Goal: Information Seeking & Learning: Learn about a topic

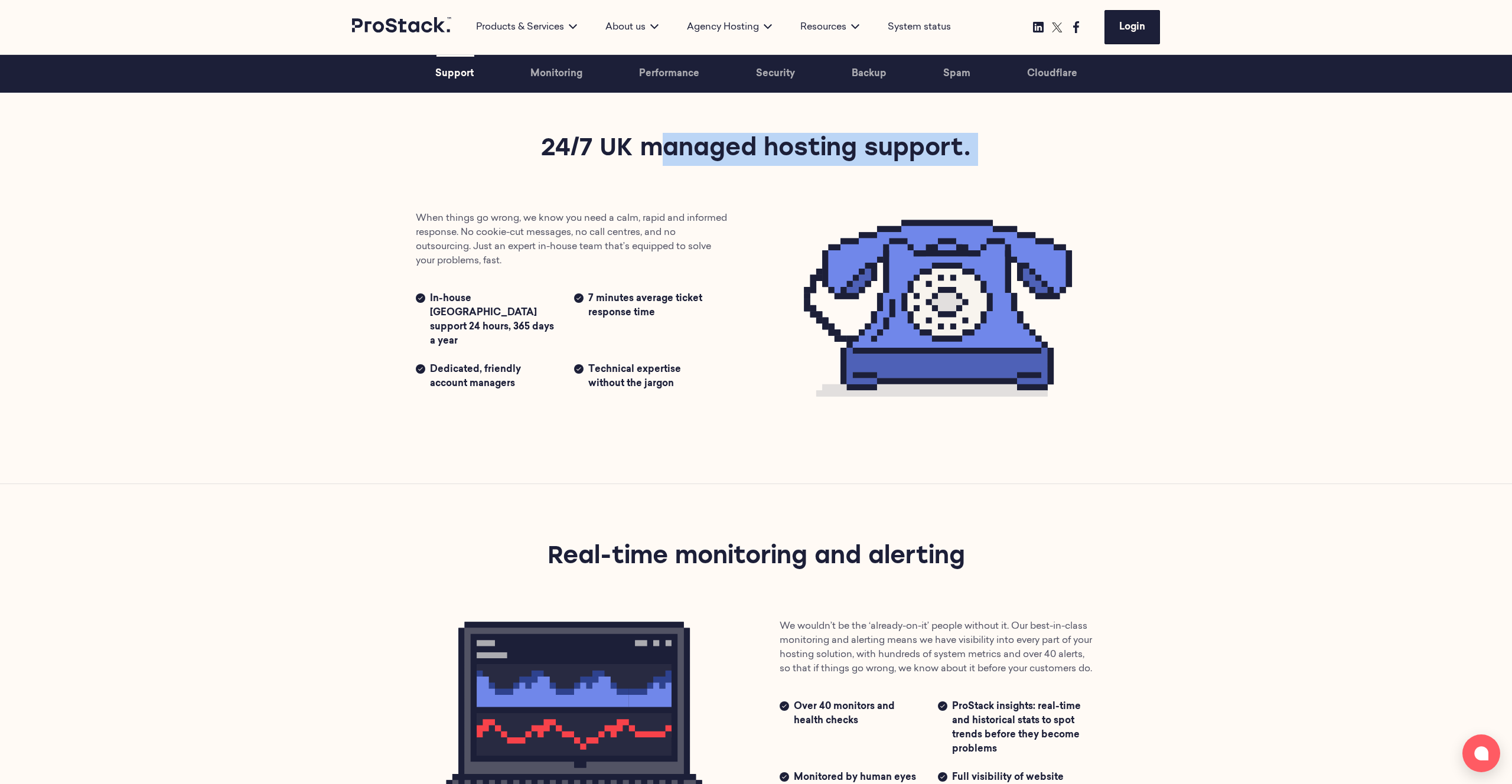
click at [1174, 215] on section "Support 24/7 UK managed hosting support. When things go wrong, we know you need…" at bounding box center [756, 280] width 1512 height 407
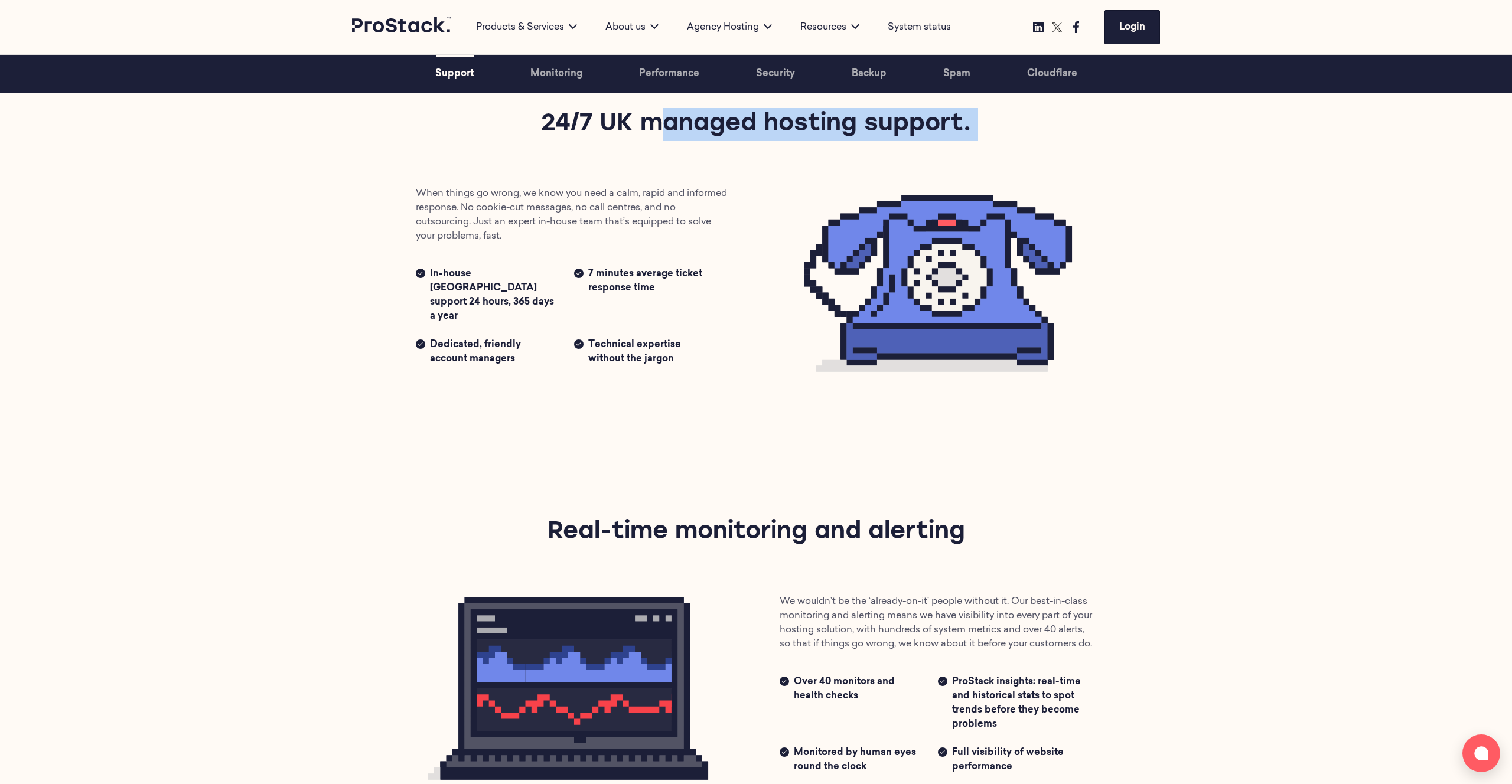
scroll to position [422, 0]
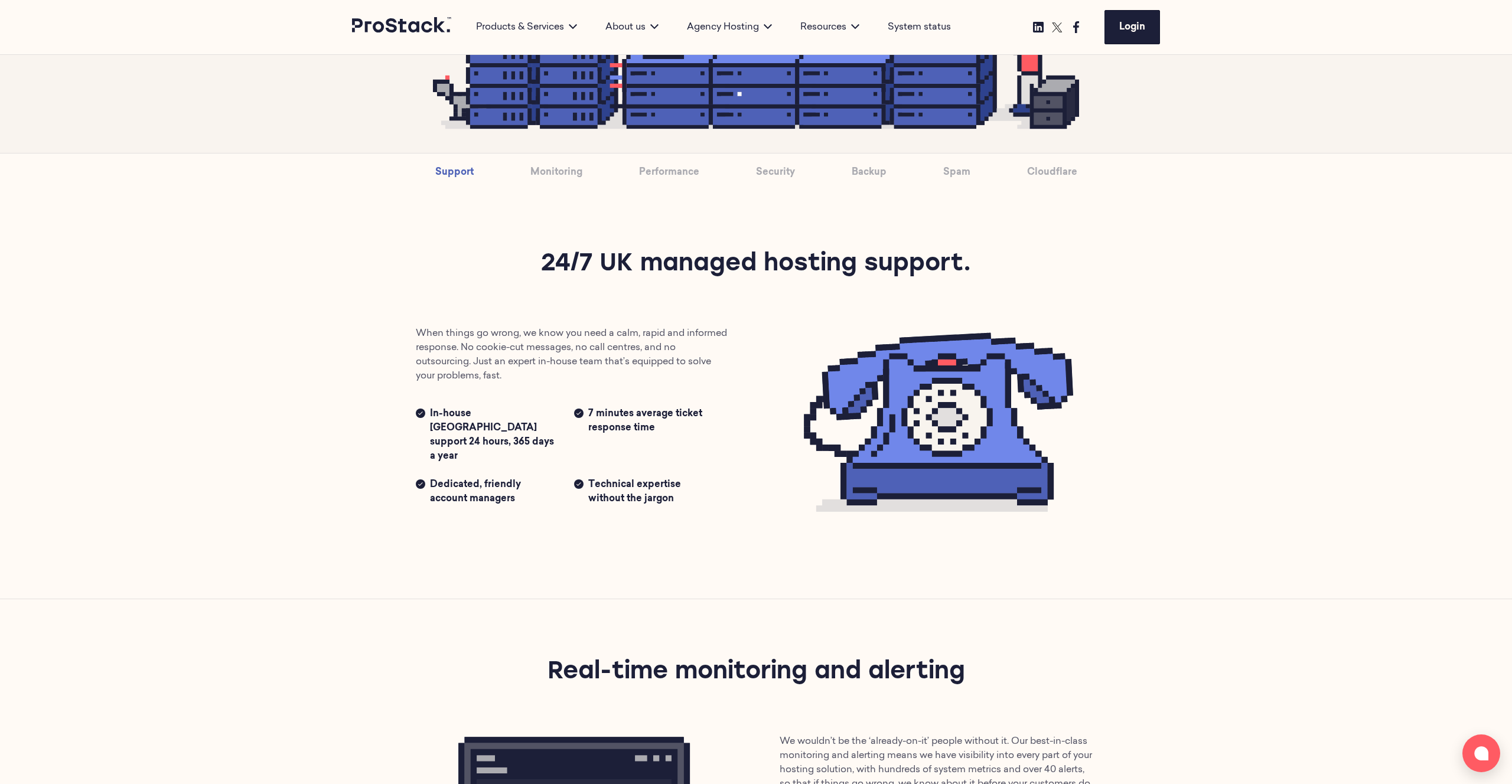
drag, startPoint x: 431, startPoint y: 273, endPoint x: 422, endPoint y: 267, distance: 10.8
click at [430, 273] on div "Support 24/7 UK managed hosting support. When things go wrong, we know you need…" at bounding box center [755, 395] width 727 height 294
click at [545, 168] on link "Monitoring" at bounding box center [556, 173] width 52 height 38
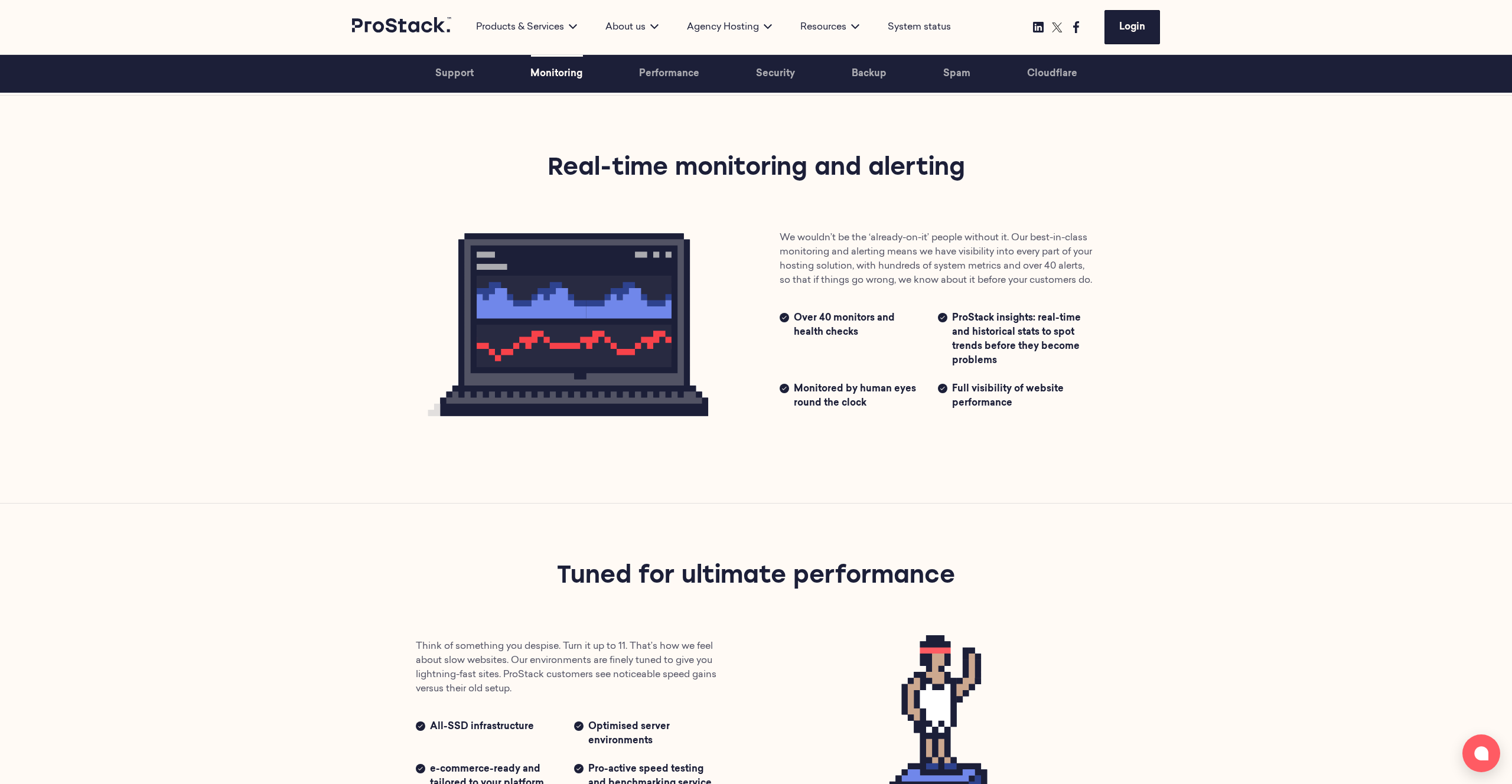
scroll to position [929, 0]
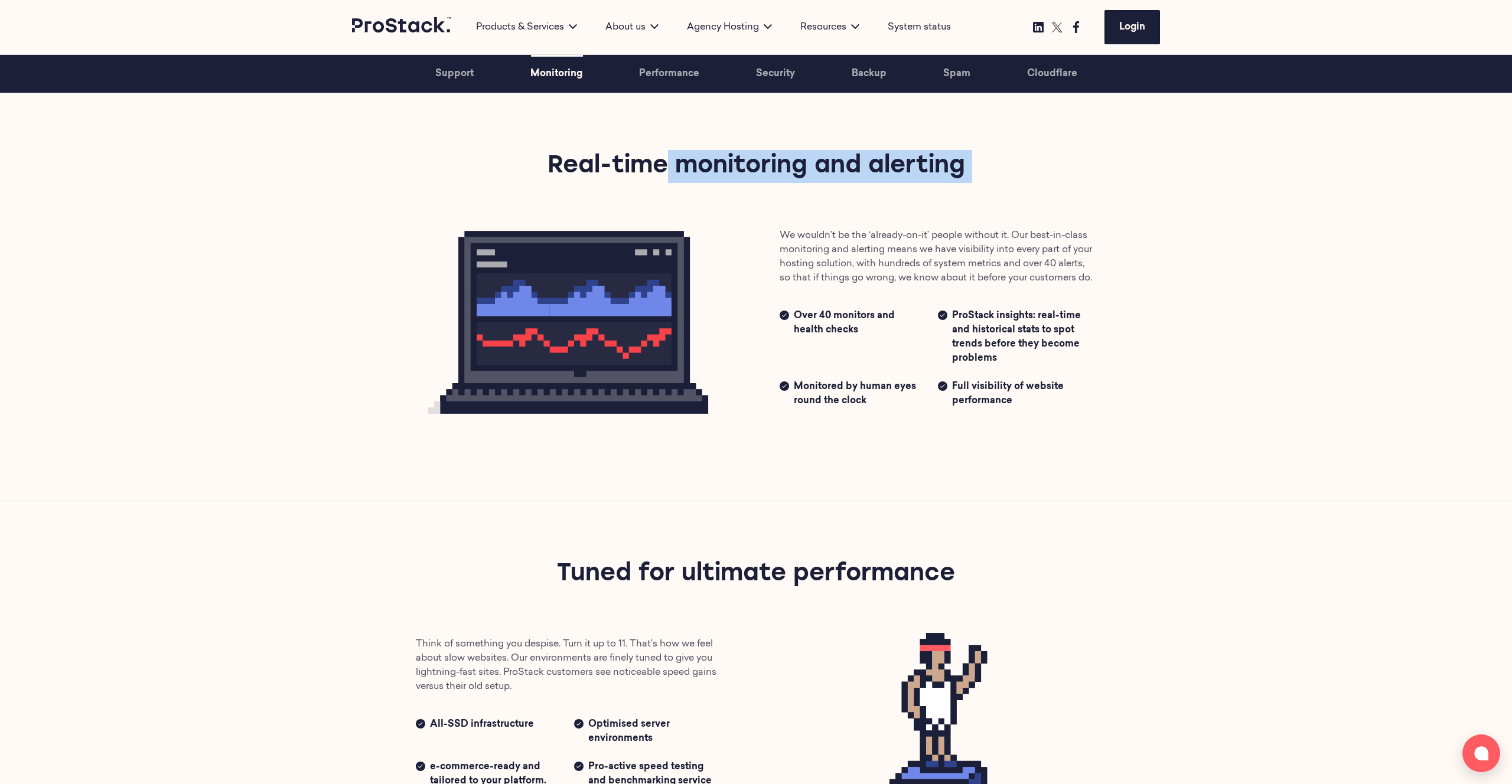
drag, startPoint x: 547, startPoint y: 171, endPoint x: 1149, endPoint y: 187, distance: 602.2
click at [1149, 187] on div "Monitoring Real-time monitoring and alerting We wouldn’t be the ‘already-on-it’…" at bounding box center [756, 296] width 808 height 407
copy div "Real-time monitoring and alerting"
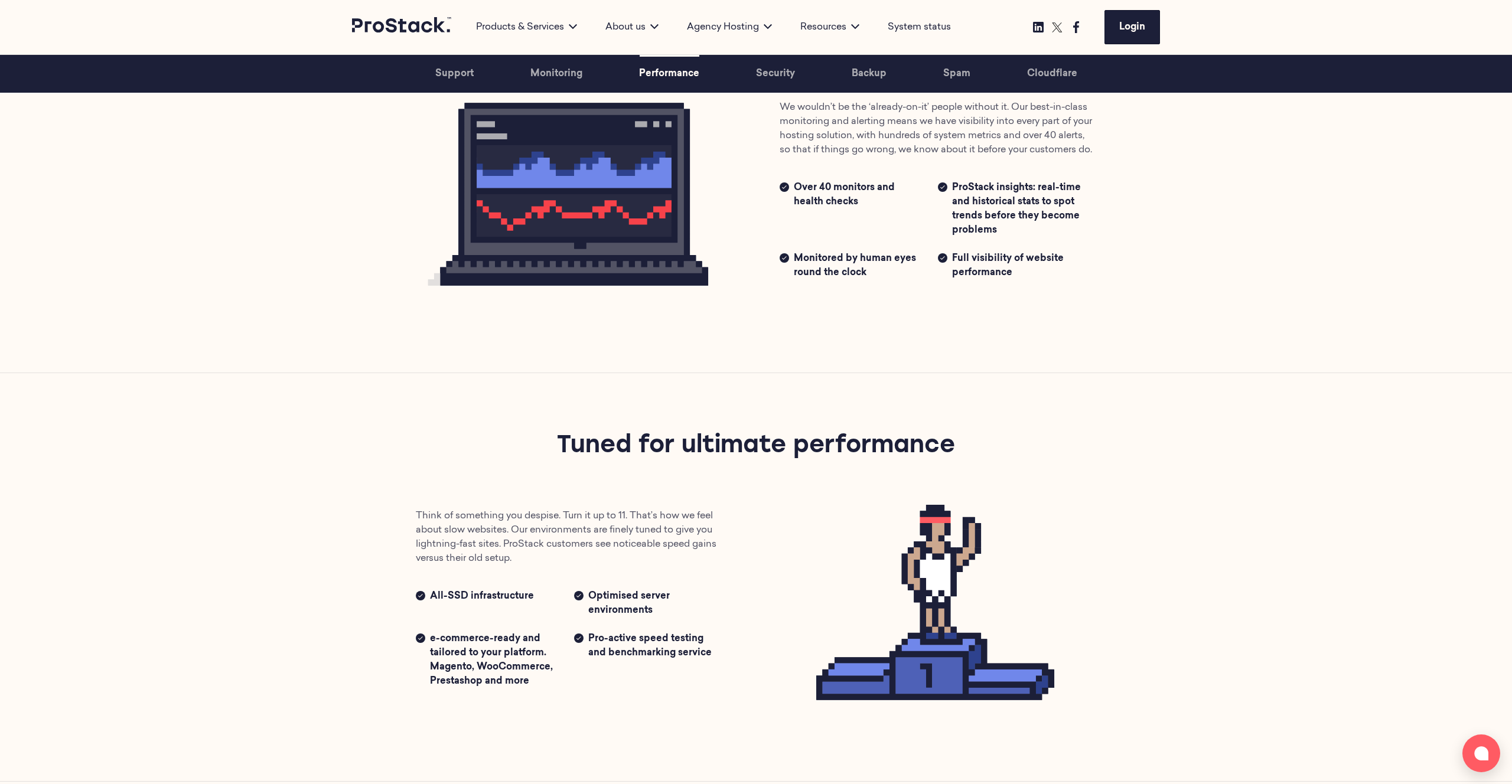
scroll to position [1089, 0]
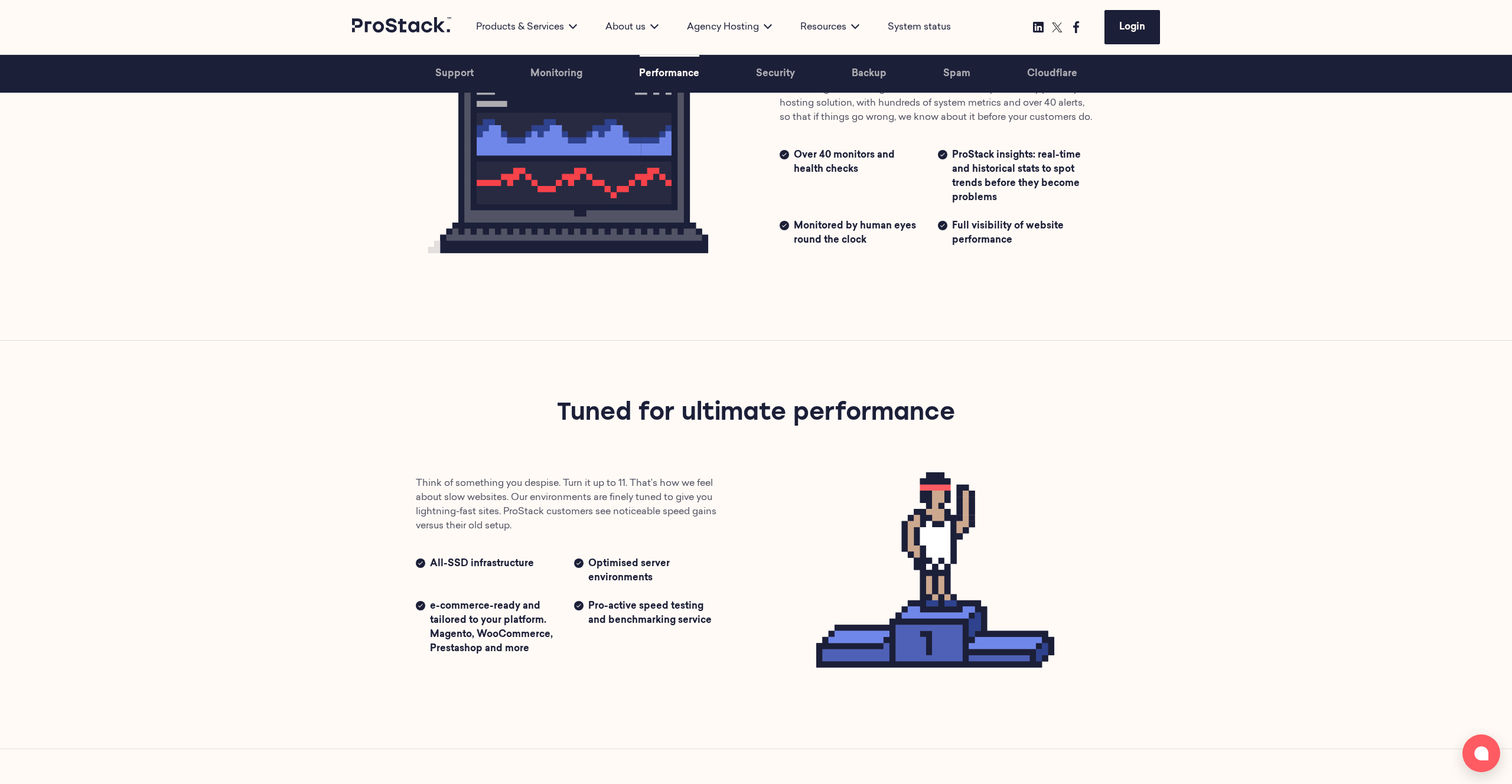
drag, startPoint x: 549, startPoint y: 417, endPoint x: 1121, endPoint y: 407, distance: 572.1
click at [1121, 407] on div "Performance Tuned for ultimate performance Think of something you despise. Turn…" at bounding box center [756, 544] width 808 height 407
copy h2 "Tuned for ultimate performance"
drag, startPoint x: 1180, startPoint y: 428, endPoint x: 1122, endPoint y: 386, distance: 71.6
click at [1180, 428] on section "Performance Tuned for ultimate performance Think of something you despise. Turn…" at bounding box center [756, 544] width 1512 height 408
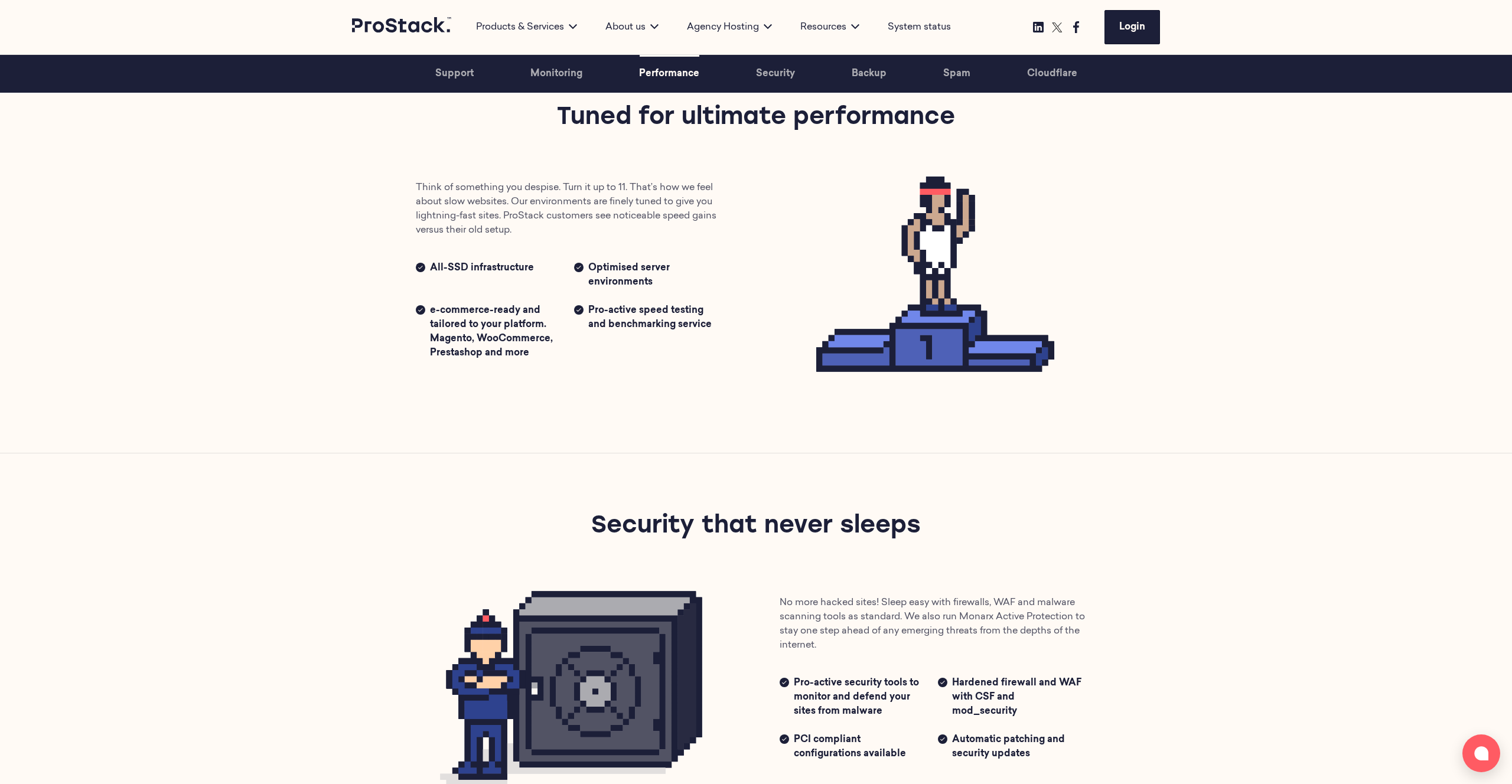
scroll to position [1389, 0]
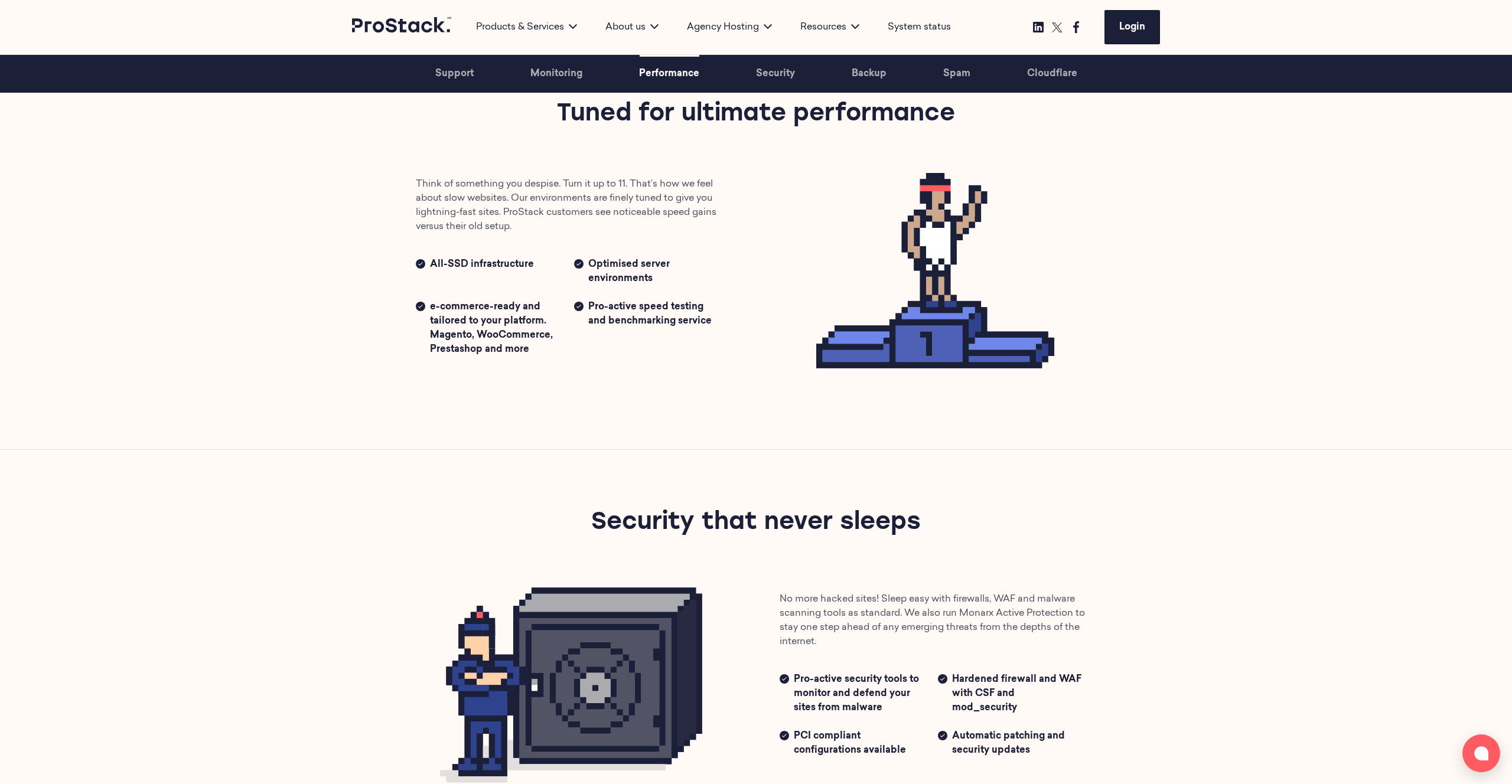
click at [801, 532] on h2 "Security that never sleeps" at bounding box center [756, 523] width 581 height 33
copy div "Security that never sleeps"
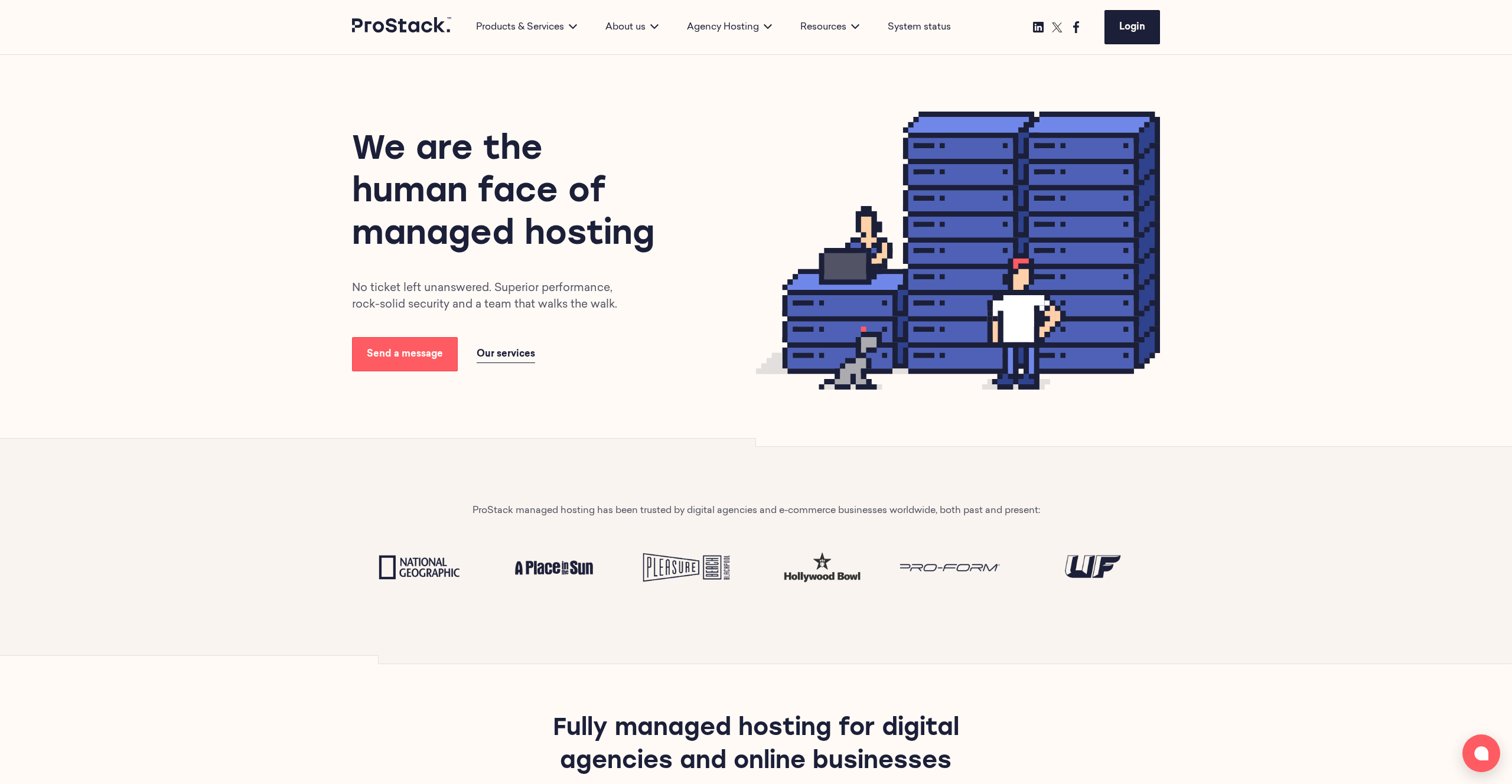
drag, startPoint x: 695, startPoint y: 168, endPoint x: 678, endPoint y: 56, distance: 113.3
click at [695, 166] on div "We are the human face of managed hosting No ticket left unanswered. Superior pe…" at bounding box center [554, 250] width 404 height 242
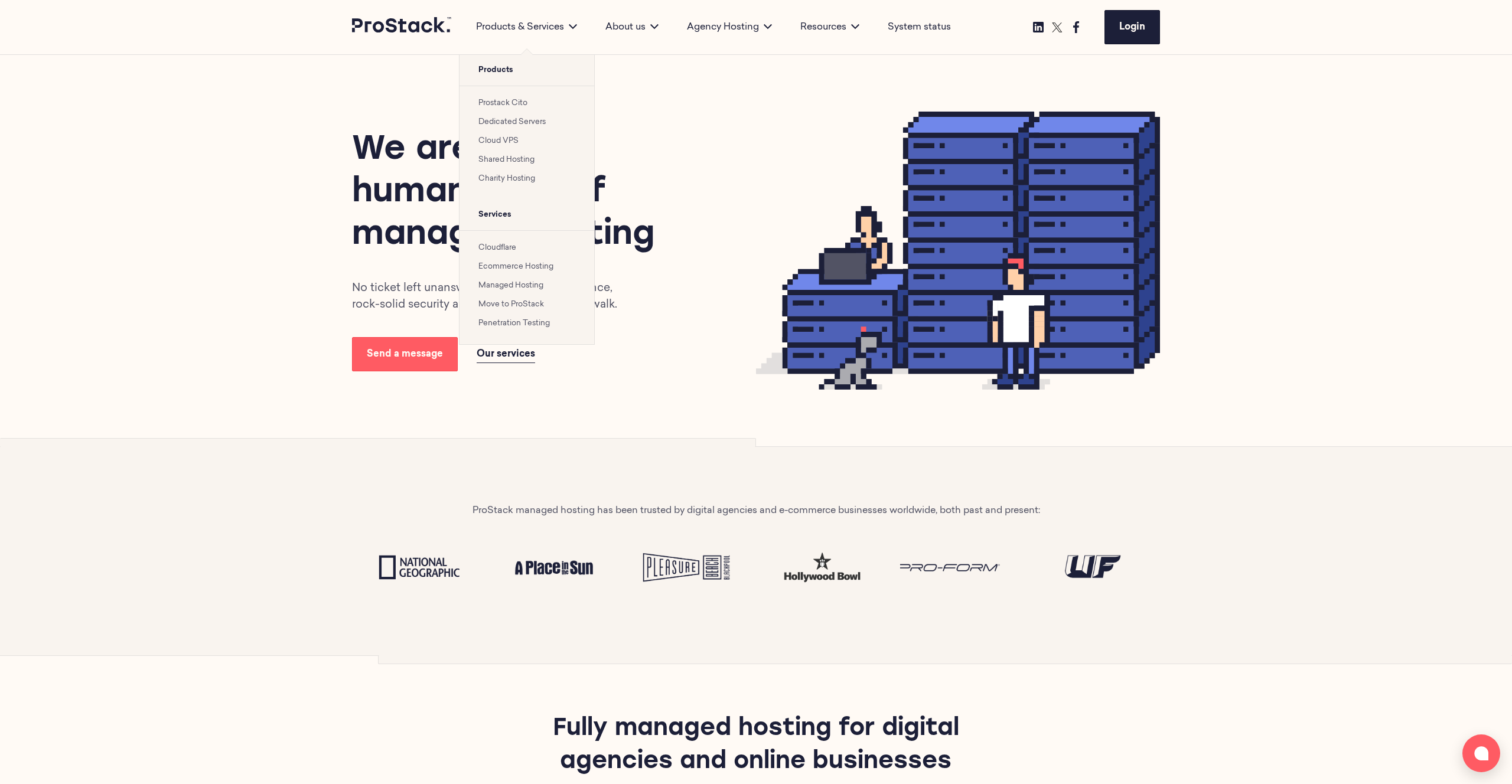
click at [518, 124] on link "Dedicated Servers" at bounding box center [512, 122] width 67 height 7
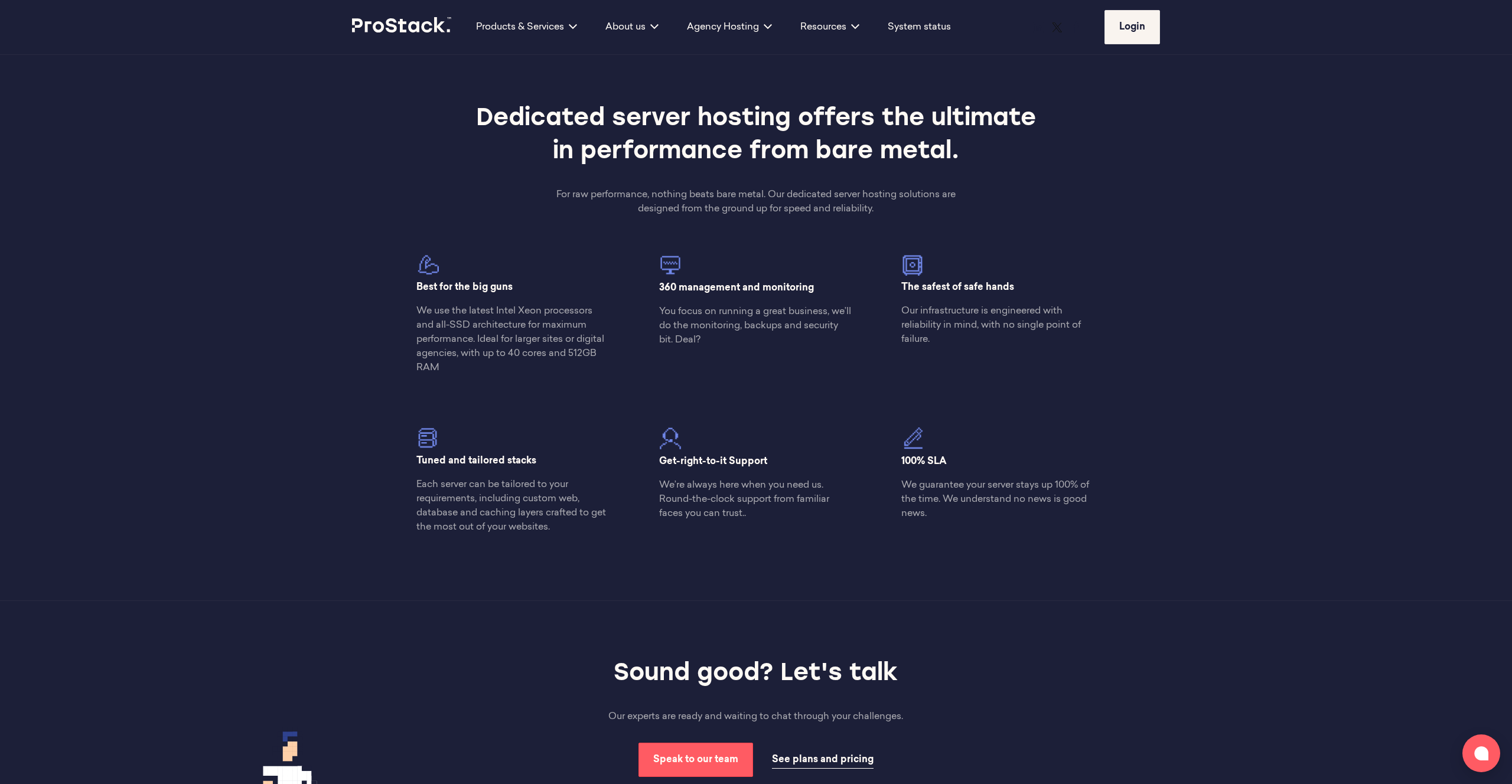
click at [1466, 302] on section "Dedicated servers Dedicated server hosting offers the ultimate in performance f…" at bounding box center [756, 323] width 1512 height 556
click at [1464, 290] on section "Dedicated servers Dedicated server hosting offers the ultimate in performance f…" at bounding box center [756, 323] width 1512 height 556
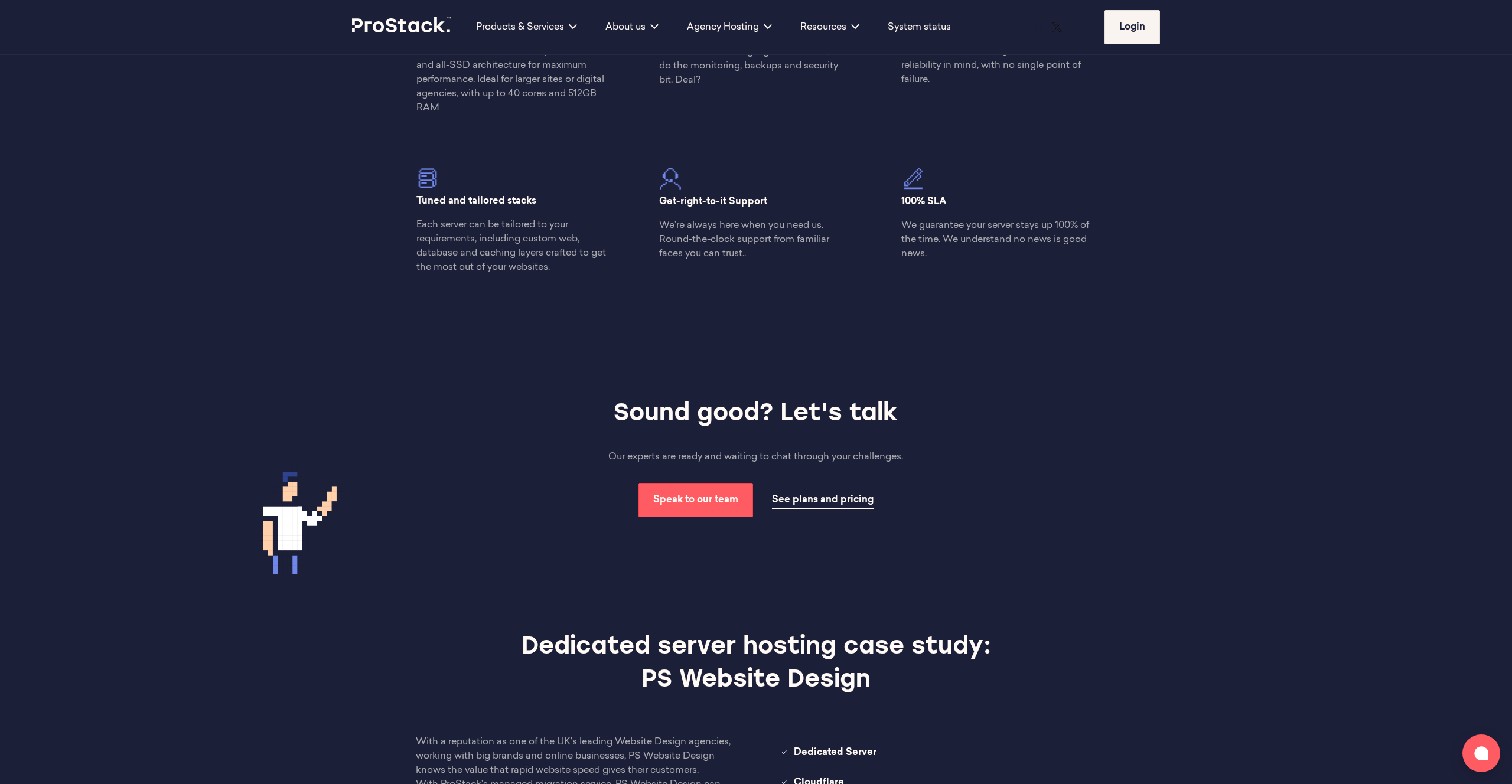
drag, startPoint x: 1464, startPoint y: 294, endPoint x: 1362, endPoint y: 430, distance: 170.0
click at [1464, 294] on section "Dedicated servers Dedicated server hosting offers the ultimate in performance f…" at bounding box center [756, 63] width 1512 height 556
click at [819, 503] on span "See plans and pricing" at bounding box center [822, 500] width 102 height 10
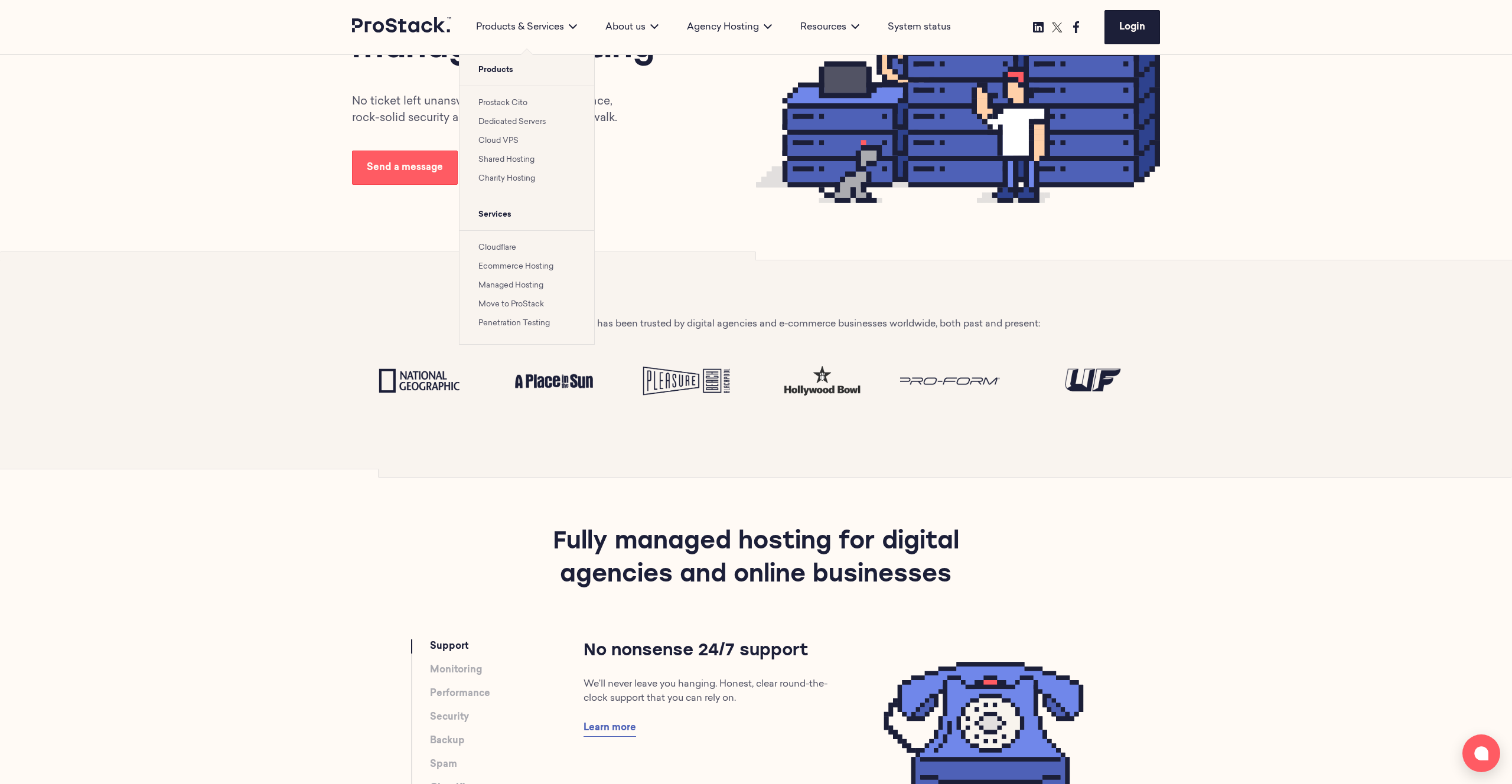
scroll to position [187, 0]
drag, startPoint x: 520, startPoint y: 34, endPoint x: 526, endPoint y: 29, distance: 7.8
click at [520, 34] on div "Products & Services Products Prostack Cito Dedicated Servers Cloud VPS Shared H…" at bounding box center [526, 27] width 130 height 54
click at [529, 27] on div "Products & Services" at bounding box center [526, 26] width 130 height 14
click at [507, 120] on link "Dedicated Servers" at bounding box center [512, 122] width 67 height 7
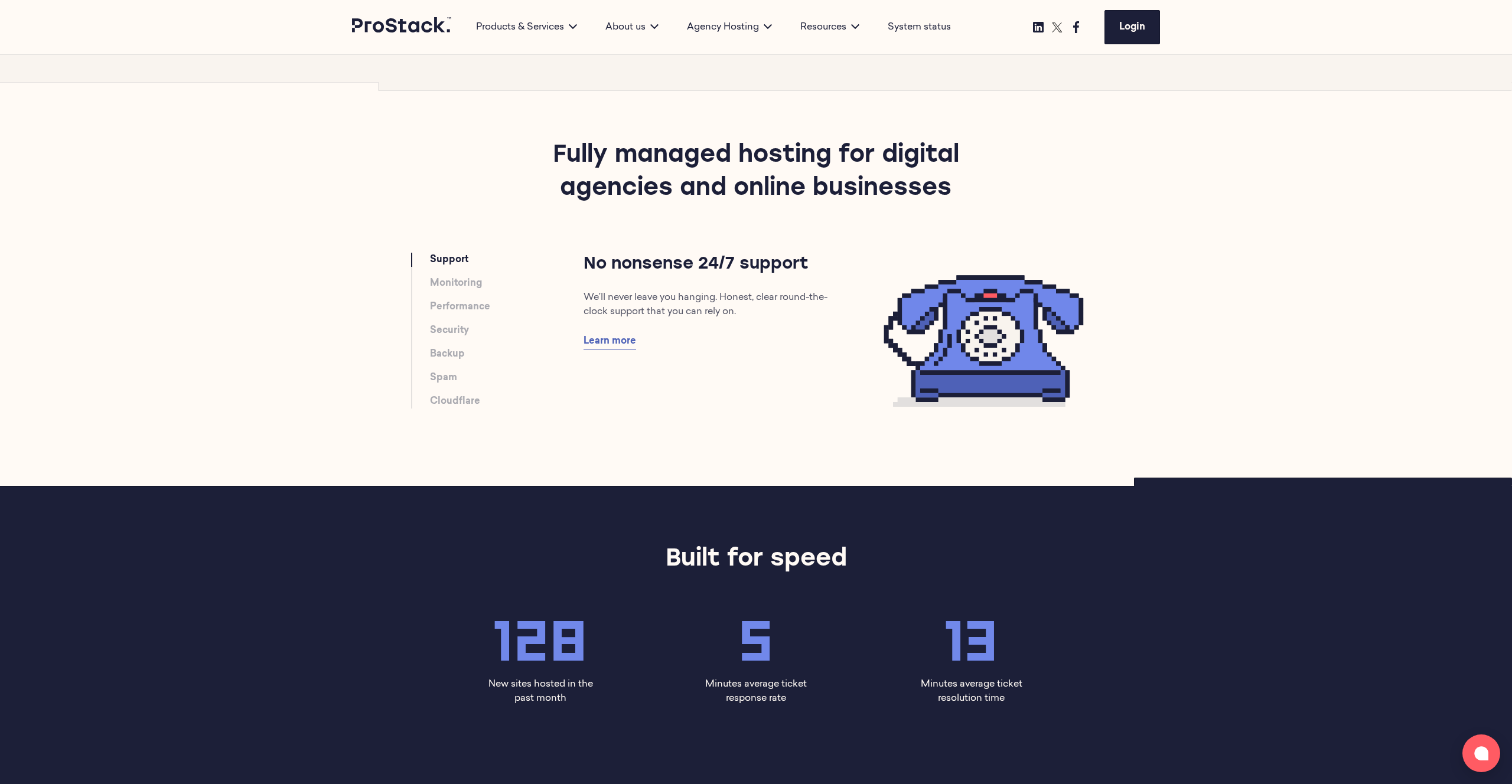
scroll to position [575, 0]
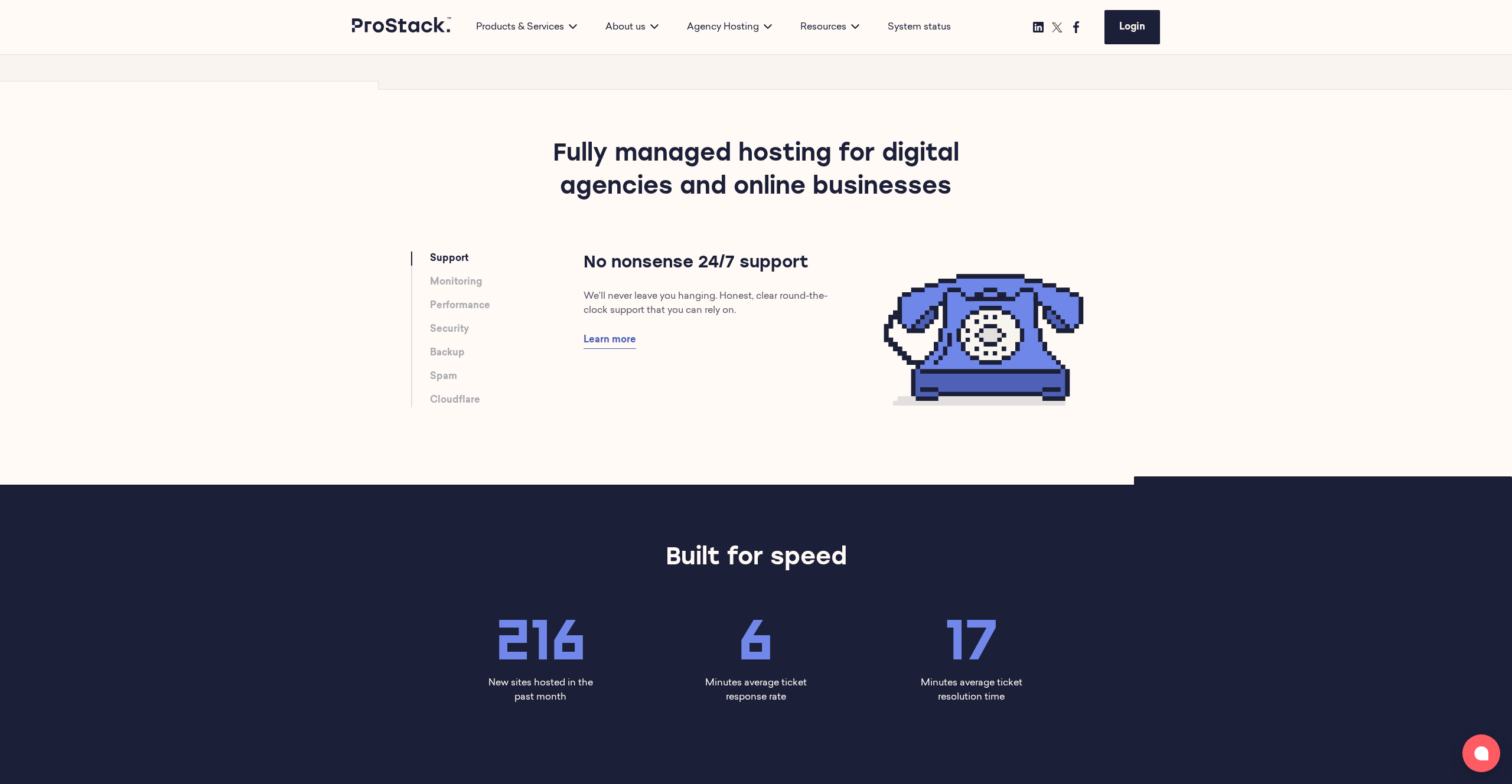
drag, startPoint x: 551, startPoint y: 148, endPoint x: 1085, endPoint y: 192, distance: 535.8
click at [1011, 190] on div "Fully managed hosting for digital agencies and online businesses" at bounding box center [756, 195] width 808 height 113
copy h2 "Fully managed hosting for digital agencies and online businesses"
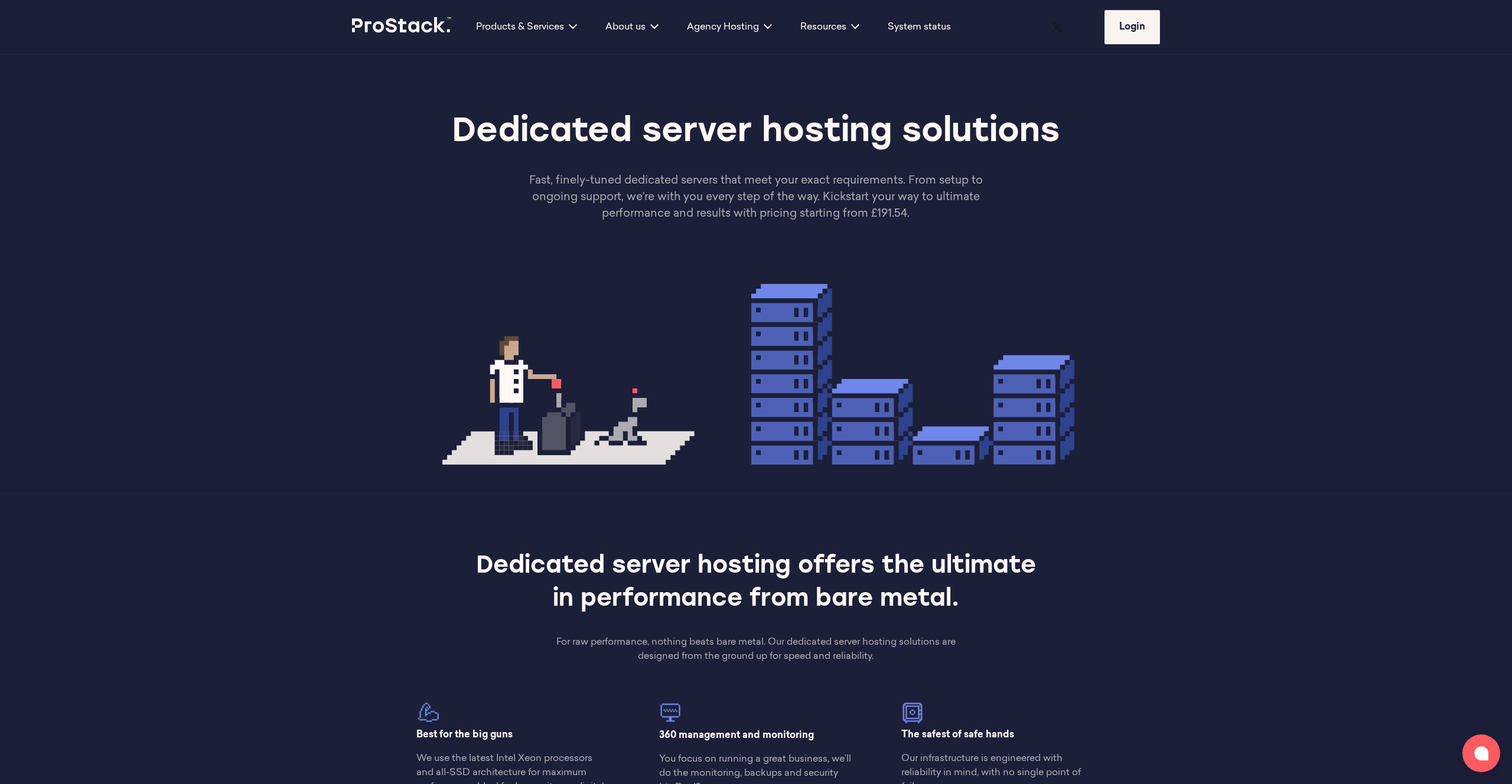
scroll to position [1098, 0]
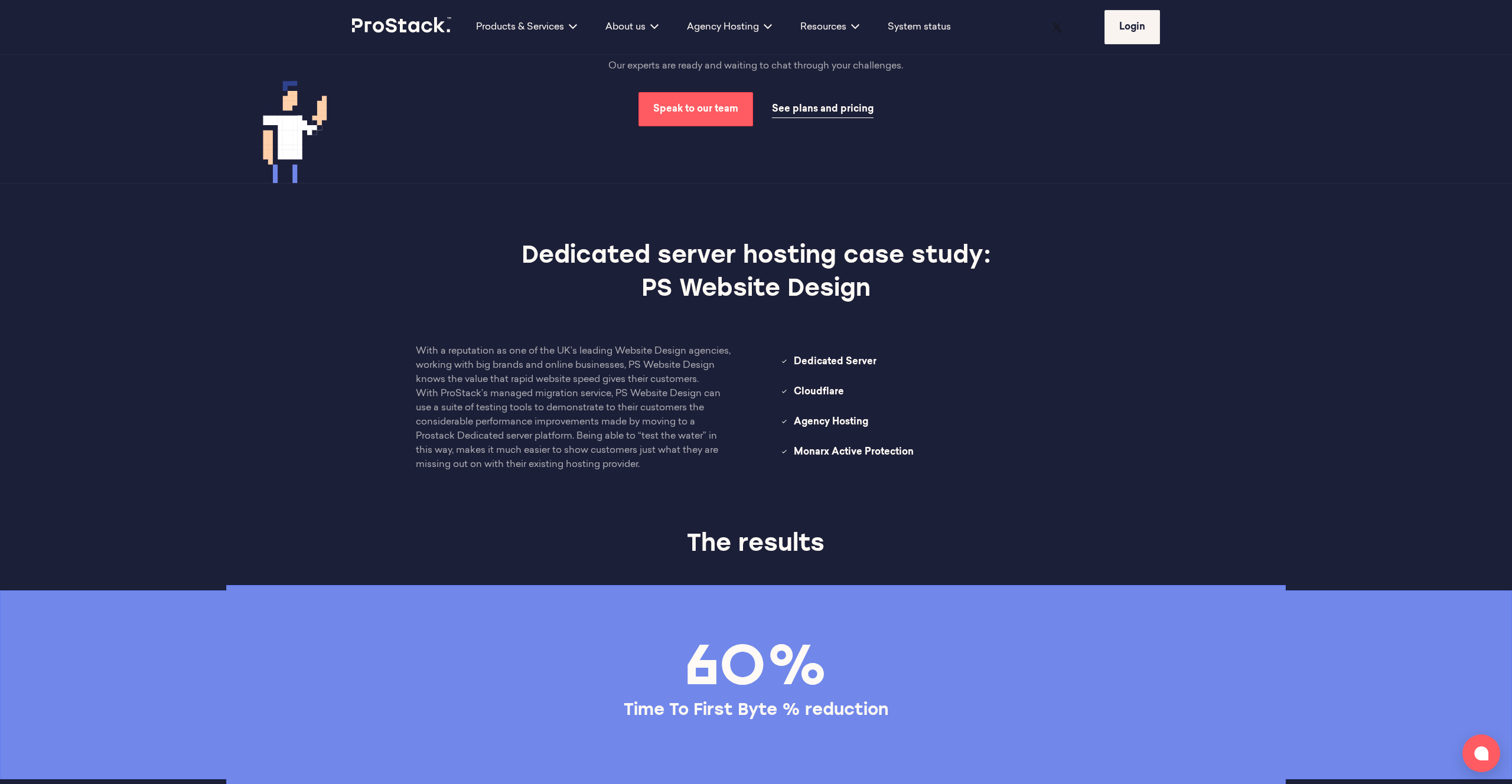
click at [818, 392] on span "Cloudflare" at bounding box center [945, 393] width 302 height 16
copy span "Cloudflare"
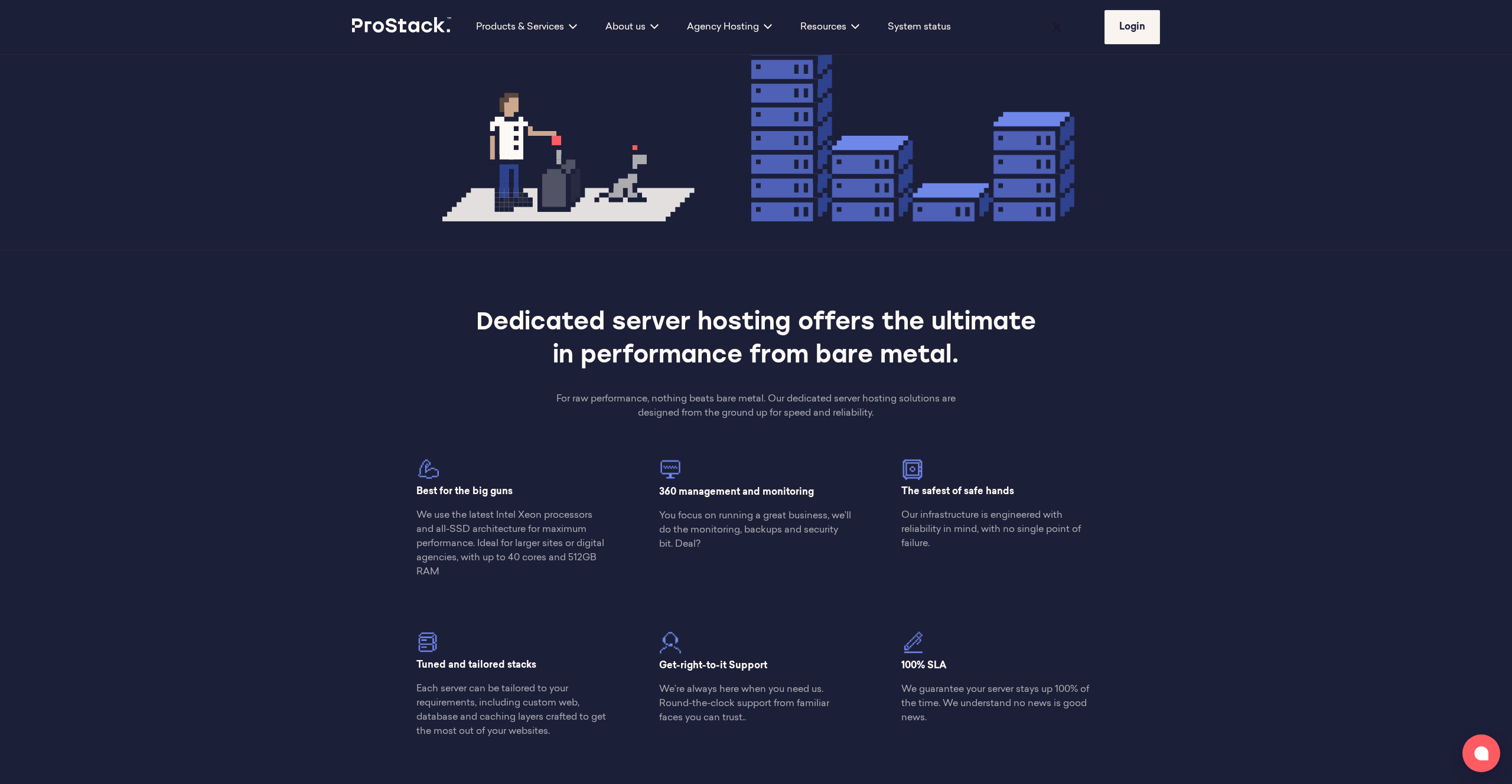
scroll to position [0, 0]
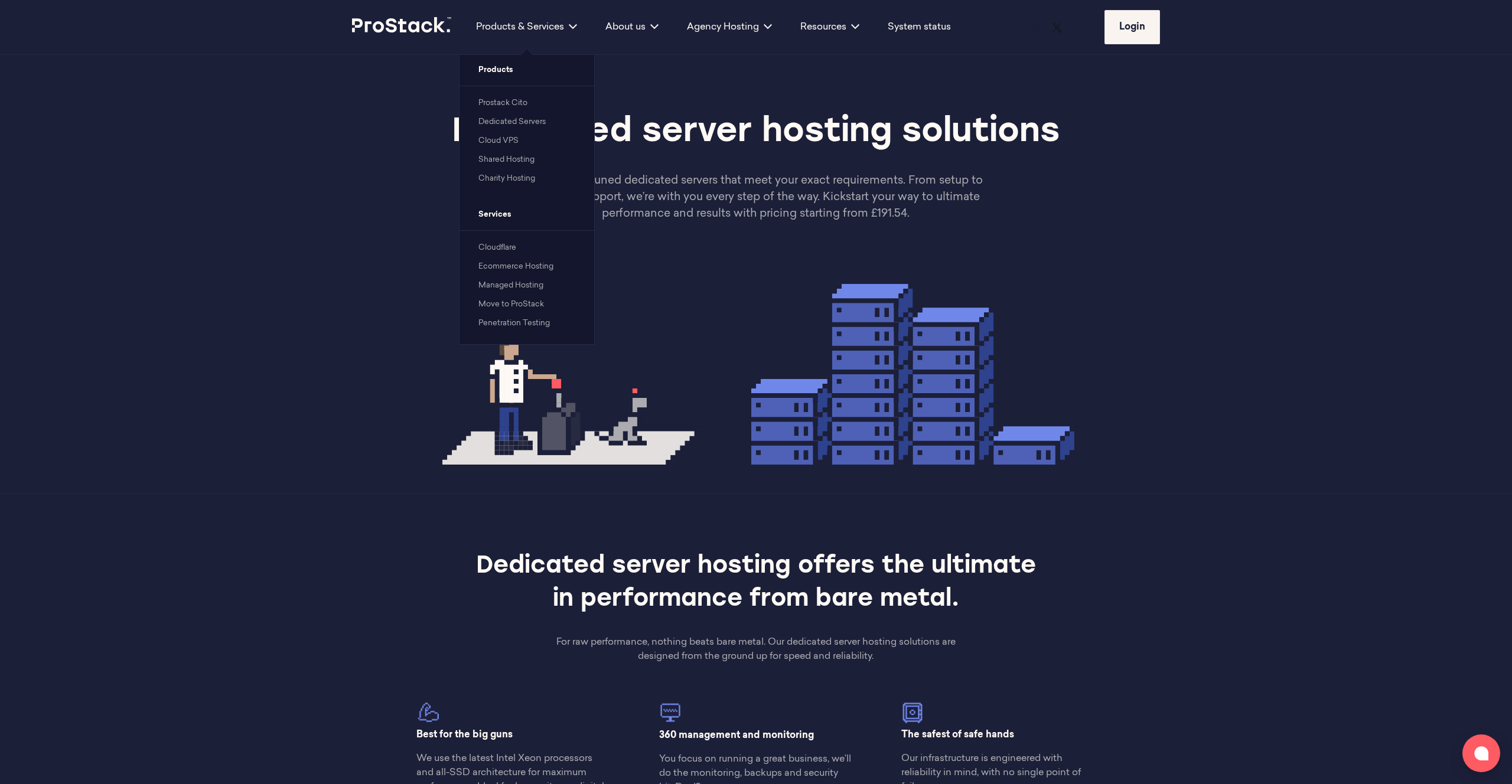
click at [503, 248] on link "Cloudflare" at bounding box center [497, 247] width 38 height 7
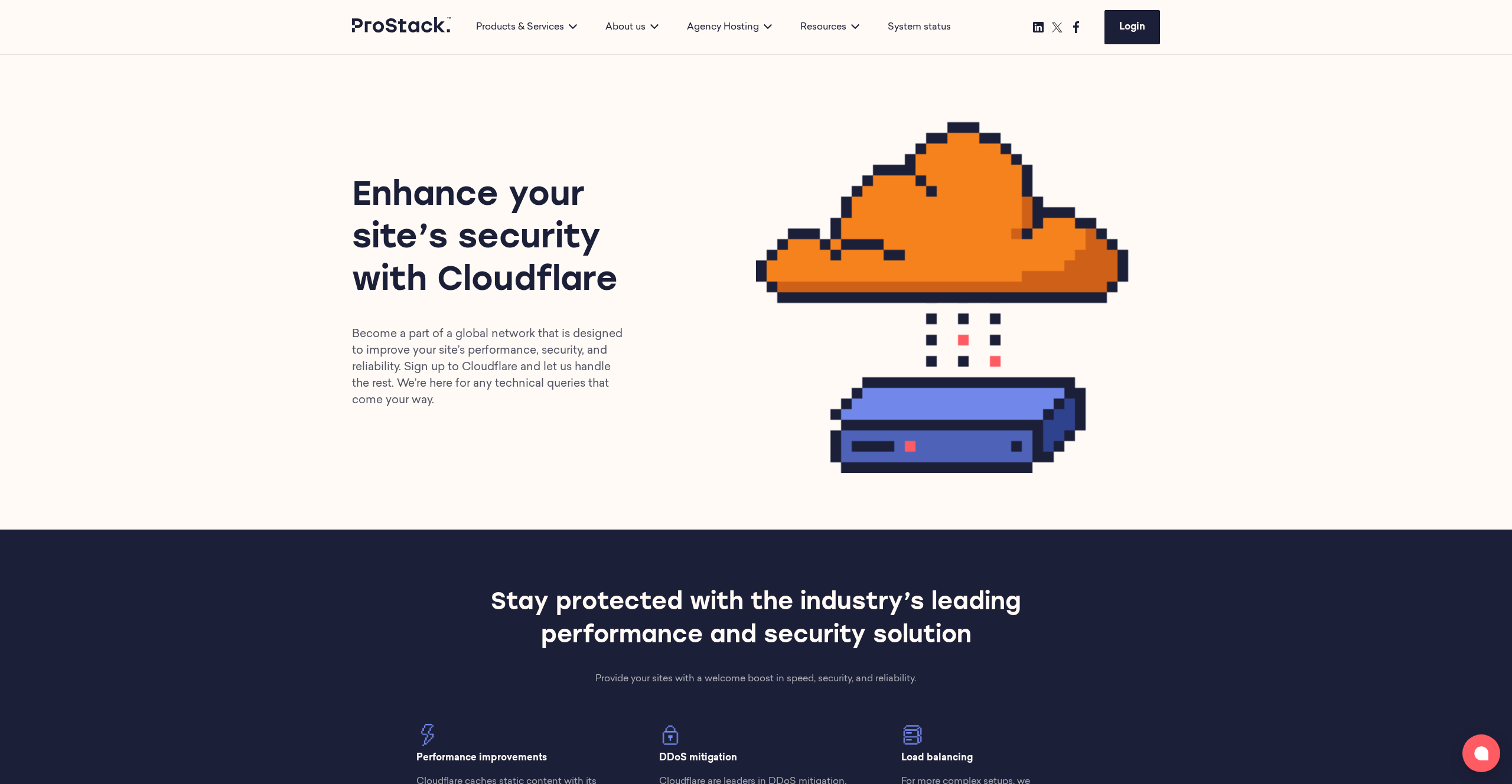
click at [762, 231] on img at bounding box center [958, 292] width 404 height 362
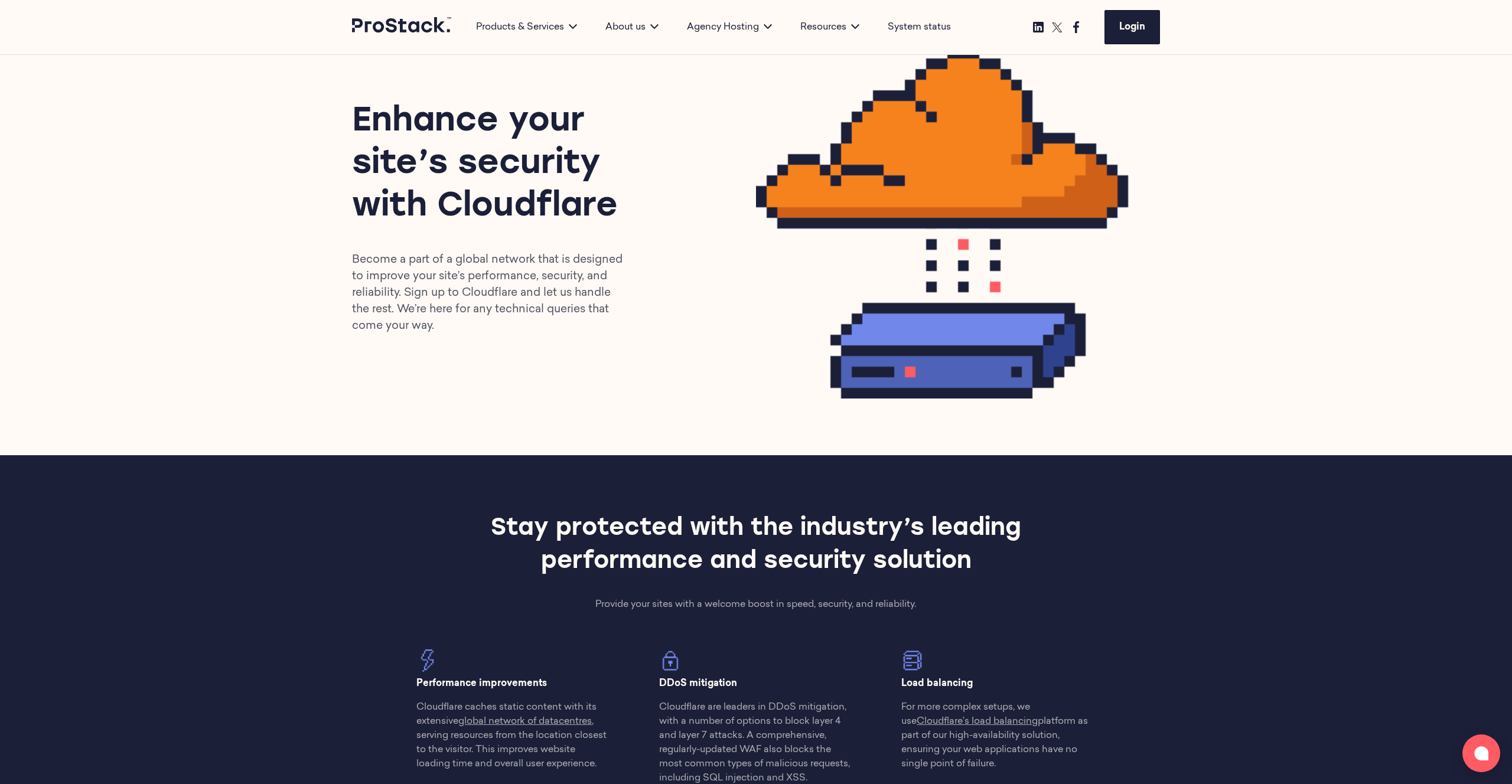
scroll to position [105, 0]
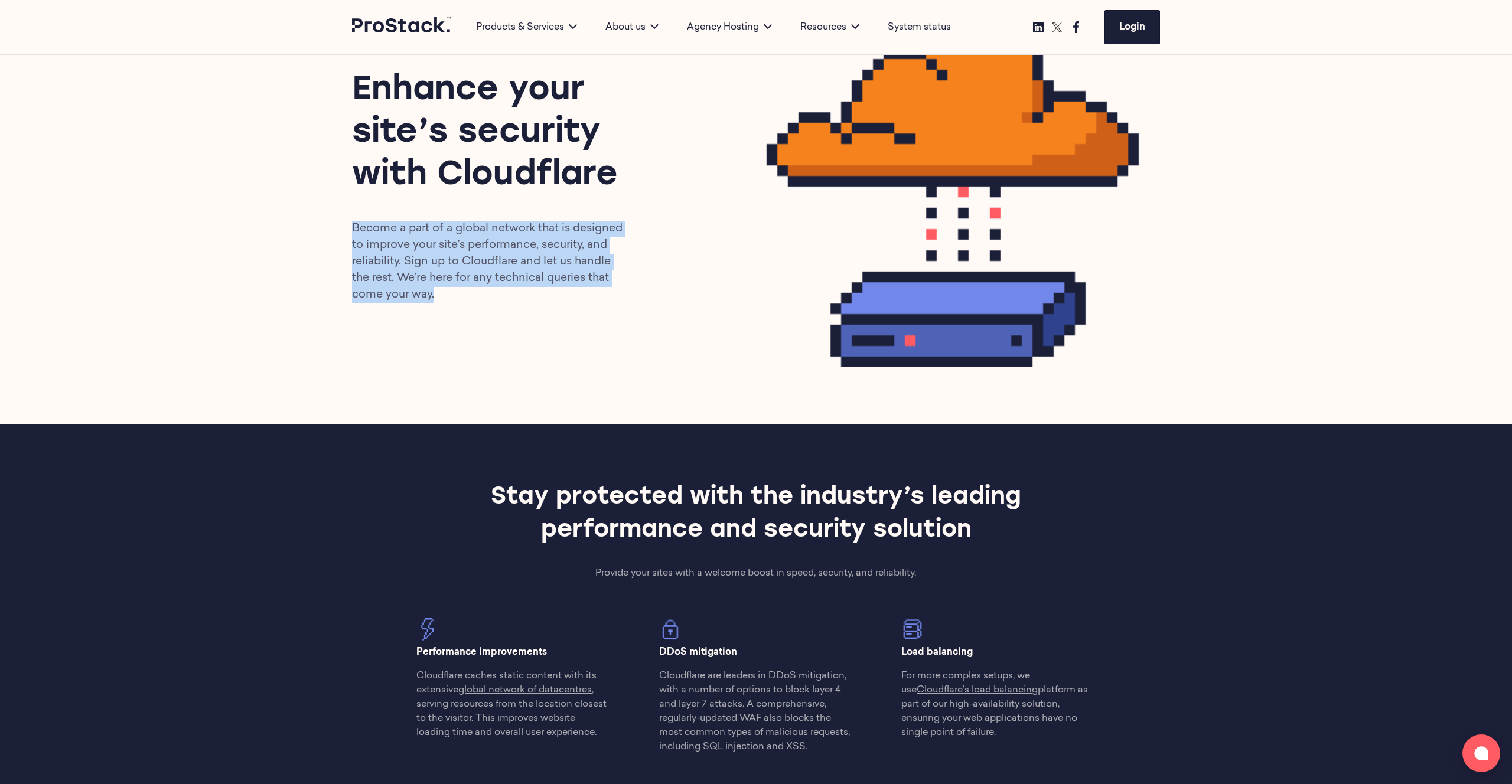
drag, startPoint x: 495, startPoint y: 273, endPoint x: 633, endPoint y: 329, distance: 148.9
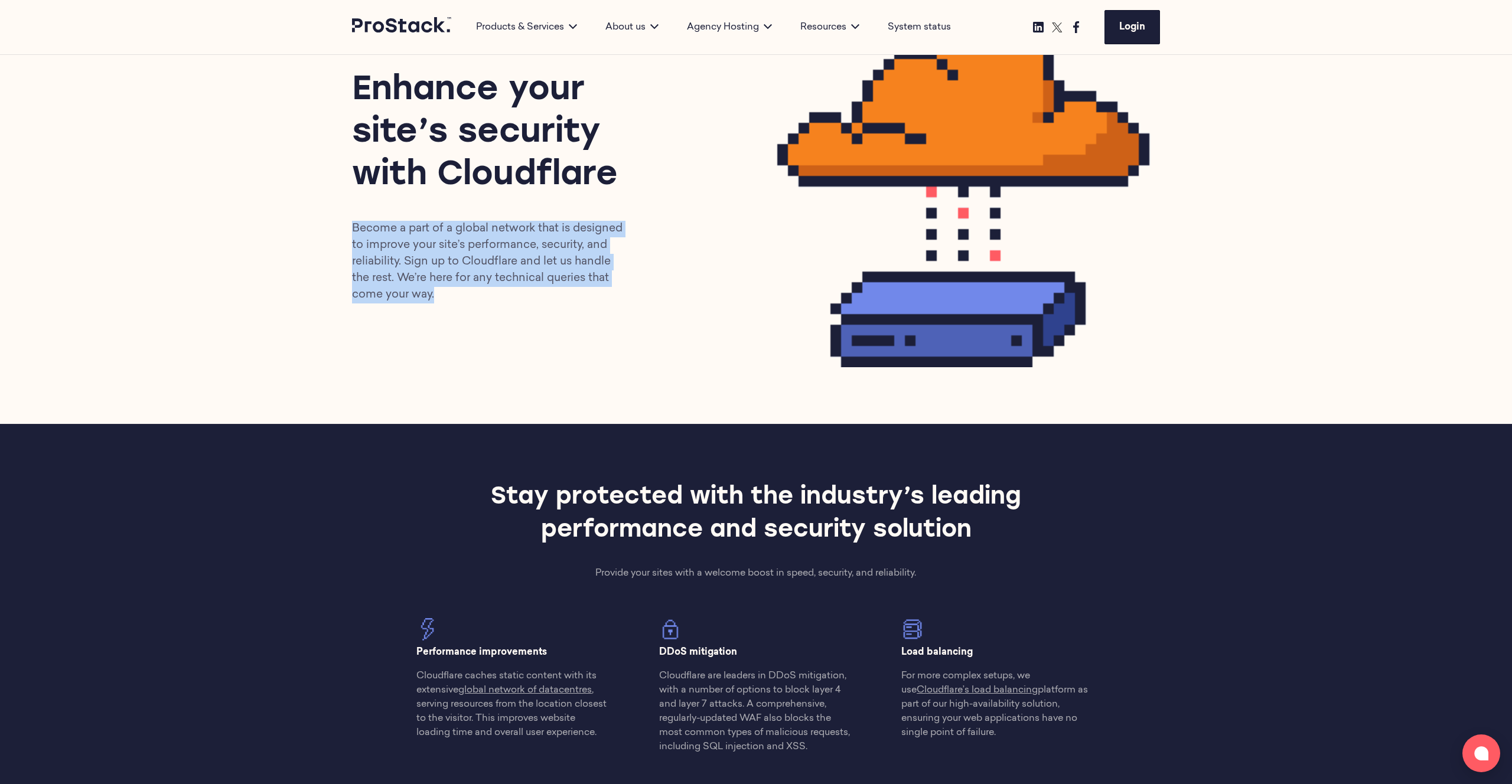
click at [620, 323] on div "Enhance your site’s security with Cloudflare Become a part of a global network …" at bounding box center [756, 187] width 1512 height 474
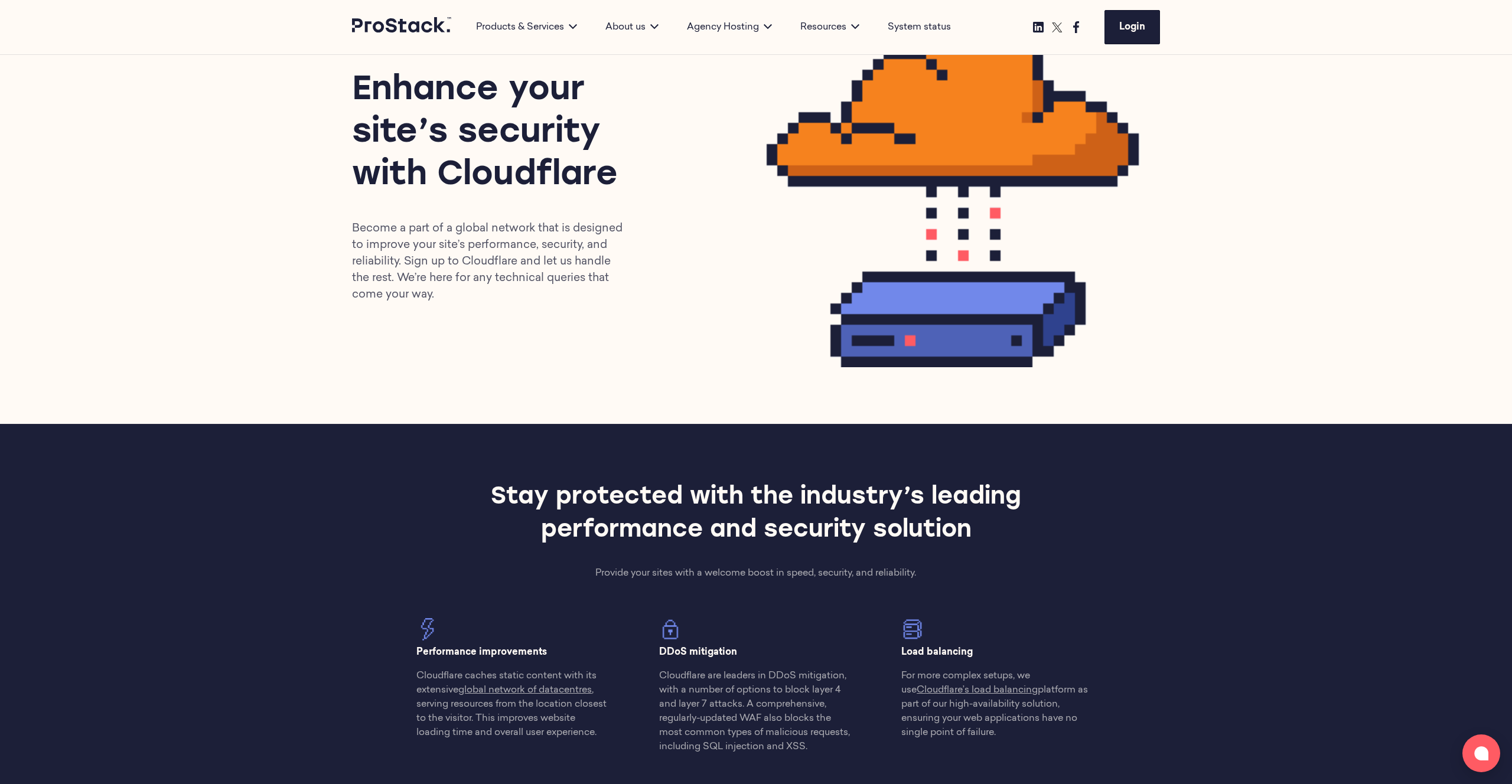
drag, startPoint x: 633, startPoint y: 329, endPoint x: 692, endPoint y: 302, distance: 64.9
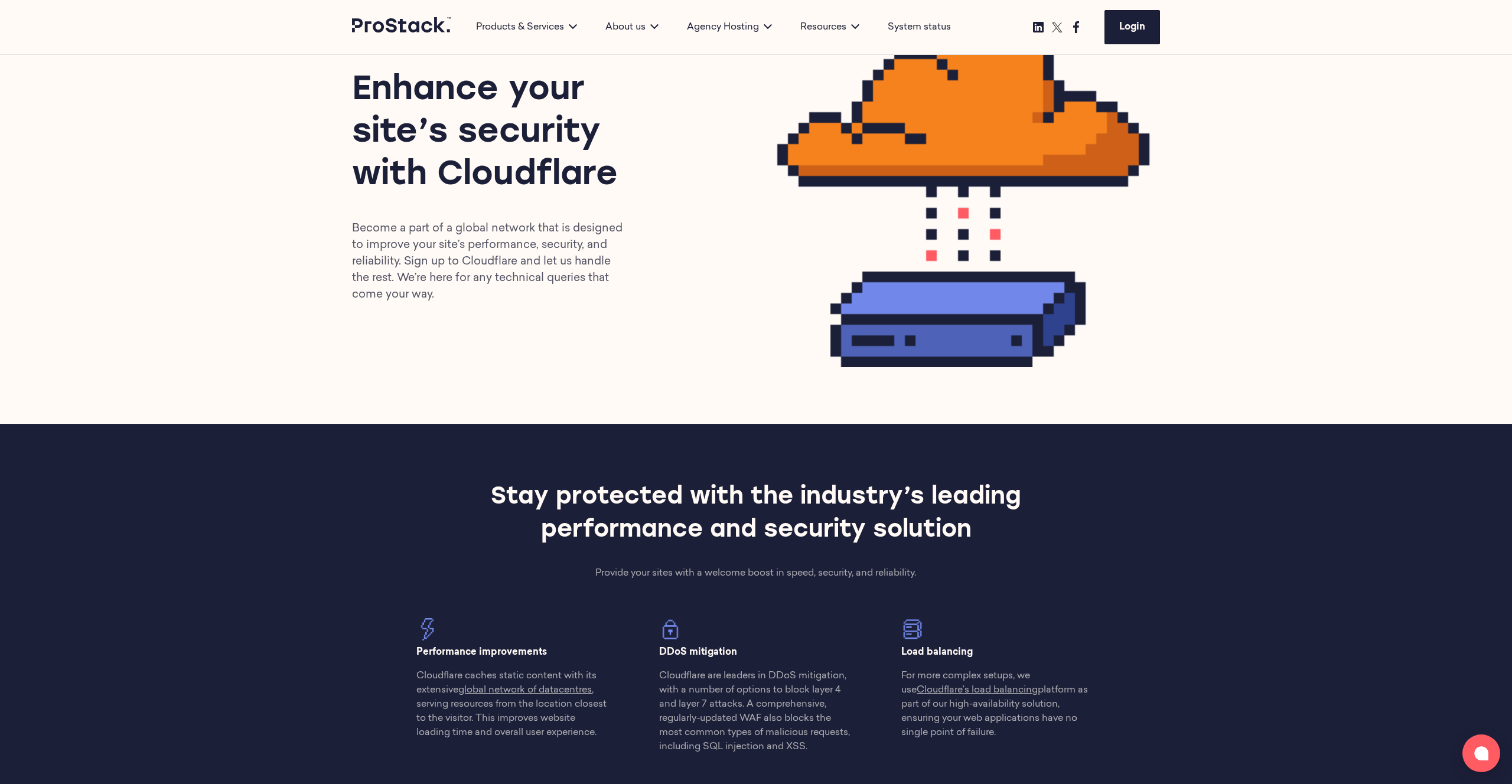
click at [659, 323] on div "Enhance your site’s security with Cloudflare Become a part of a global network …" at bounding box center [756, 187] width 808 height 362
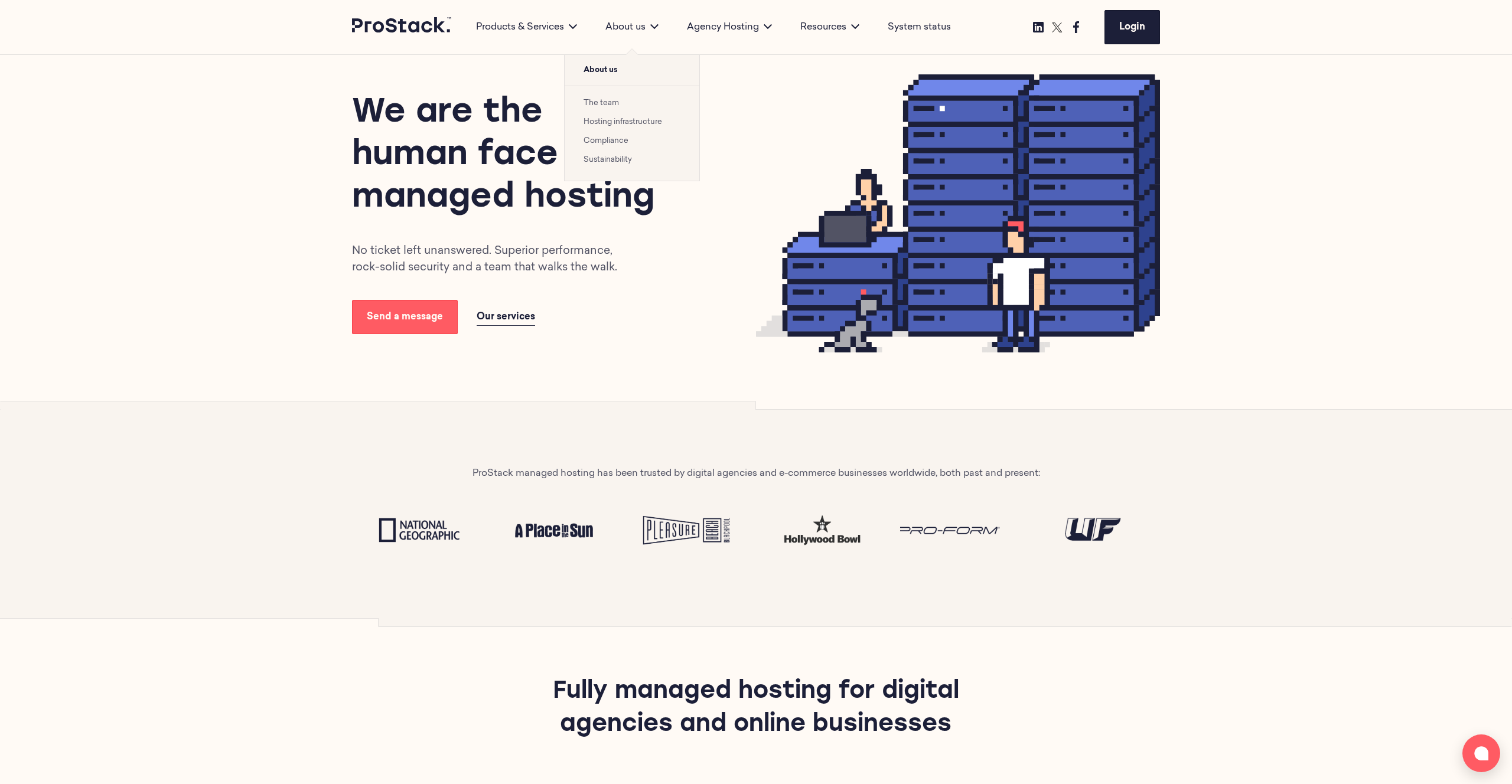
scroll to position [40, 0]
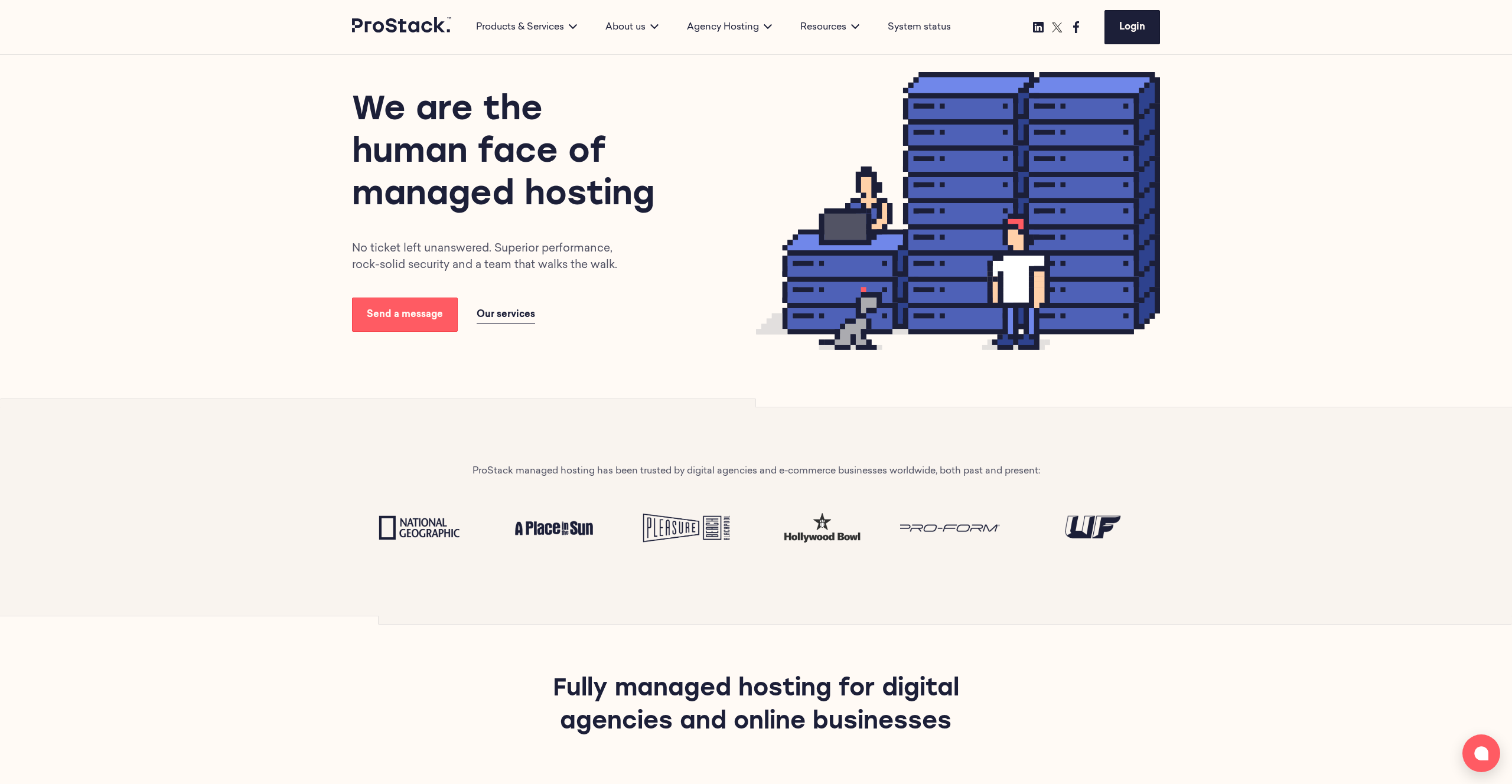
drag, startPoint x: 643, startPoint y: 24, endPoint x: 1262, endPoint y: 66, distance: 620.4
click at [1068, 44] on div "Login" at bounding box center [1062, 27] width 195 height 34
click at [1073, 25] on img at bounding box center [1076, 27] width 19 height 19
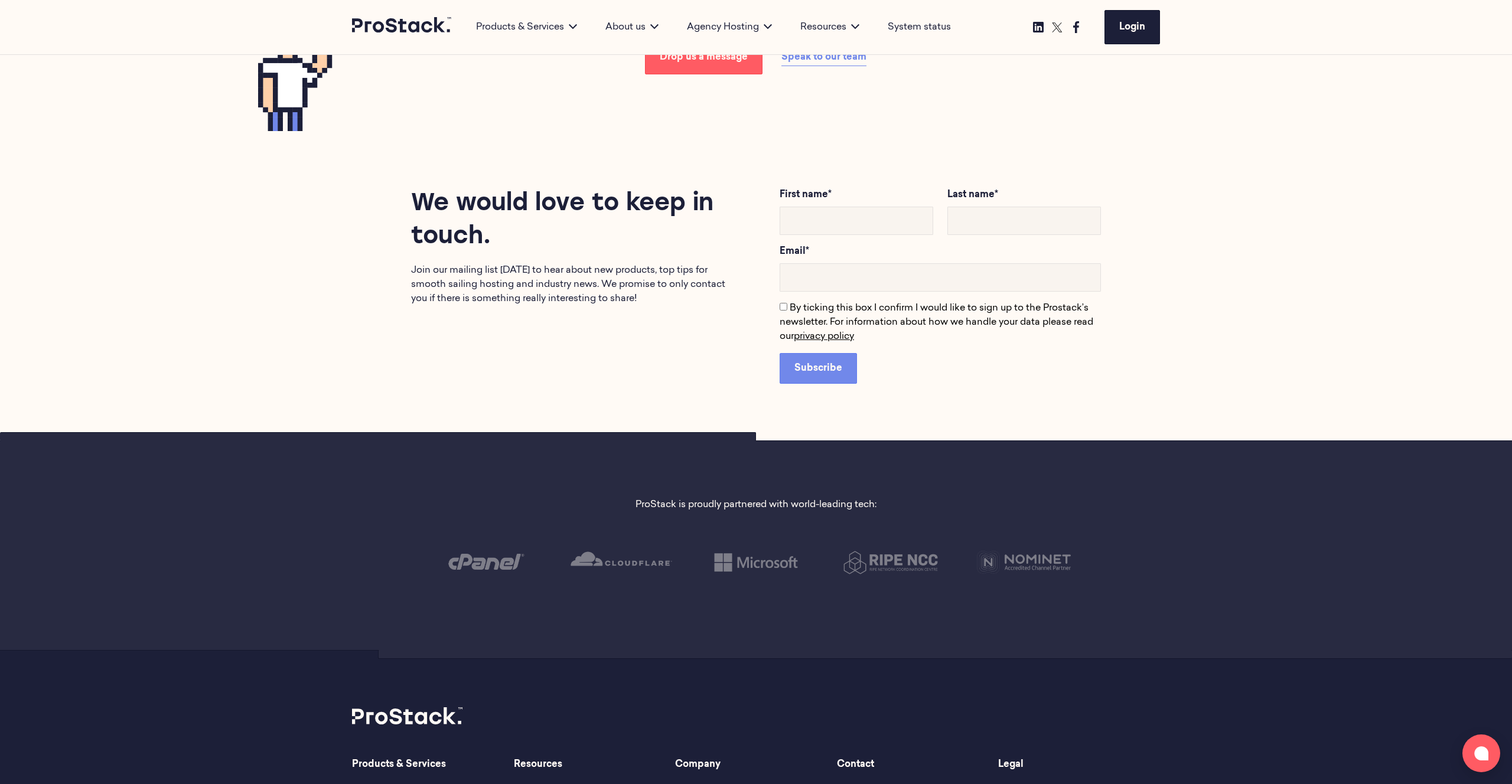
scroll to position [2603, 0]
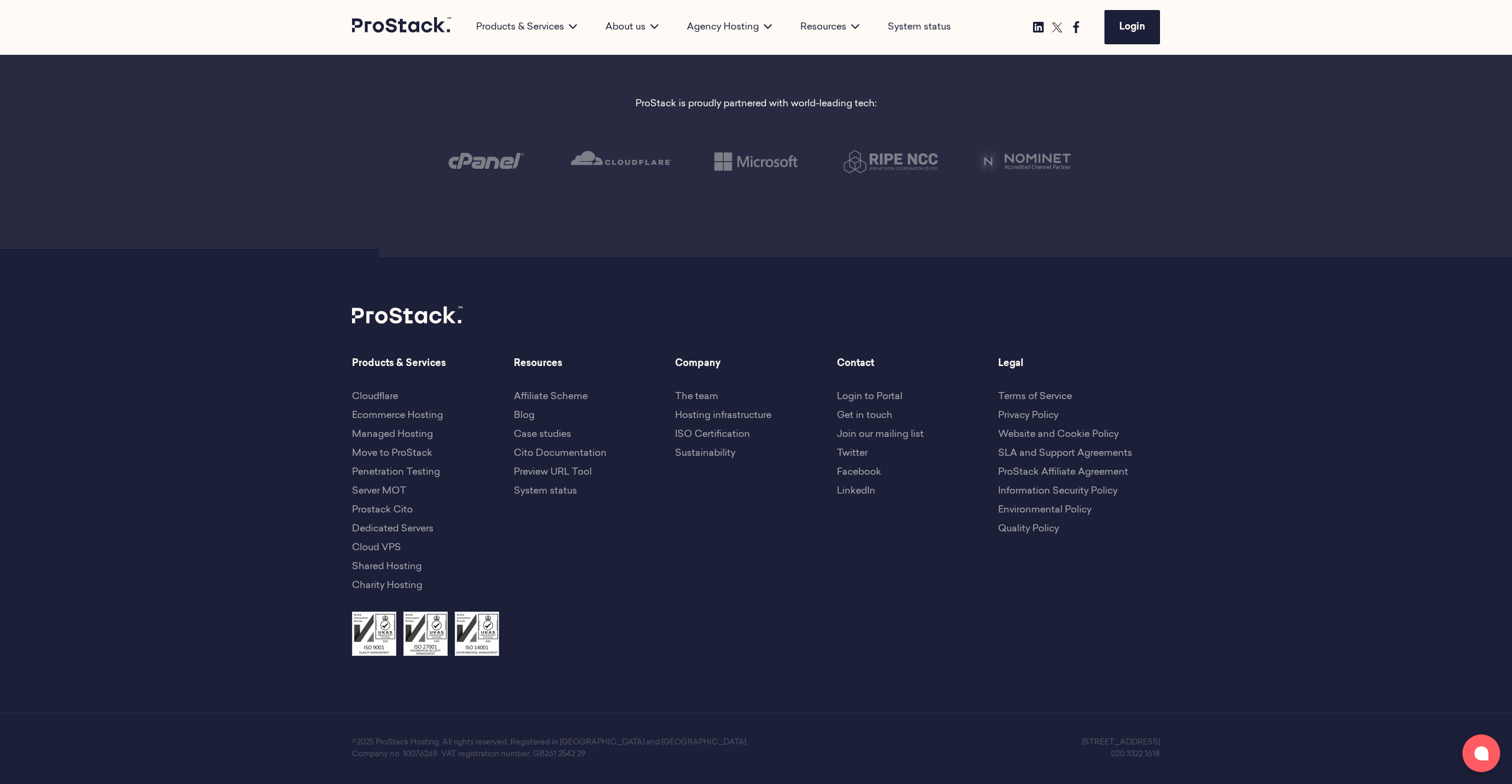
drag, startPoint x: 1307, startPoint y: 608, endPoint x: 1131, endPoint y: 628, distance: 177.1
click at [1295, 609] on footer "Products & Services Cloudflare Ecommerce Hosting Managed Hosting Move to [GEOGR…" at bounding box center [756, 516] width 1512 height 535
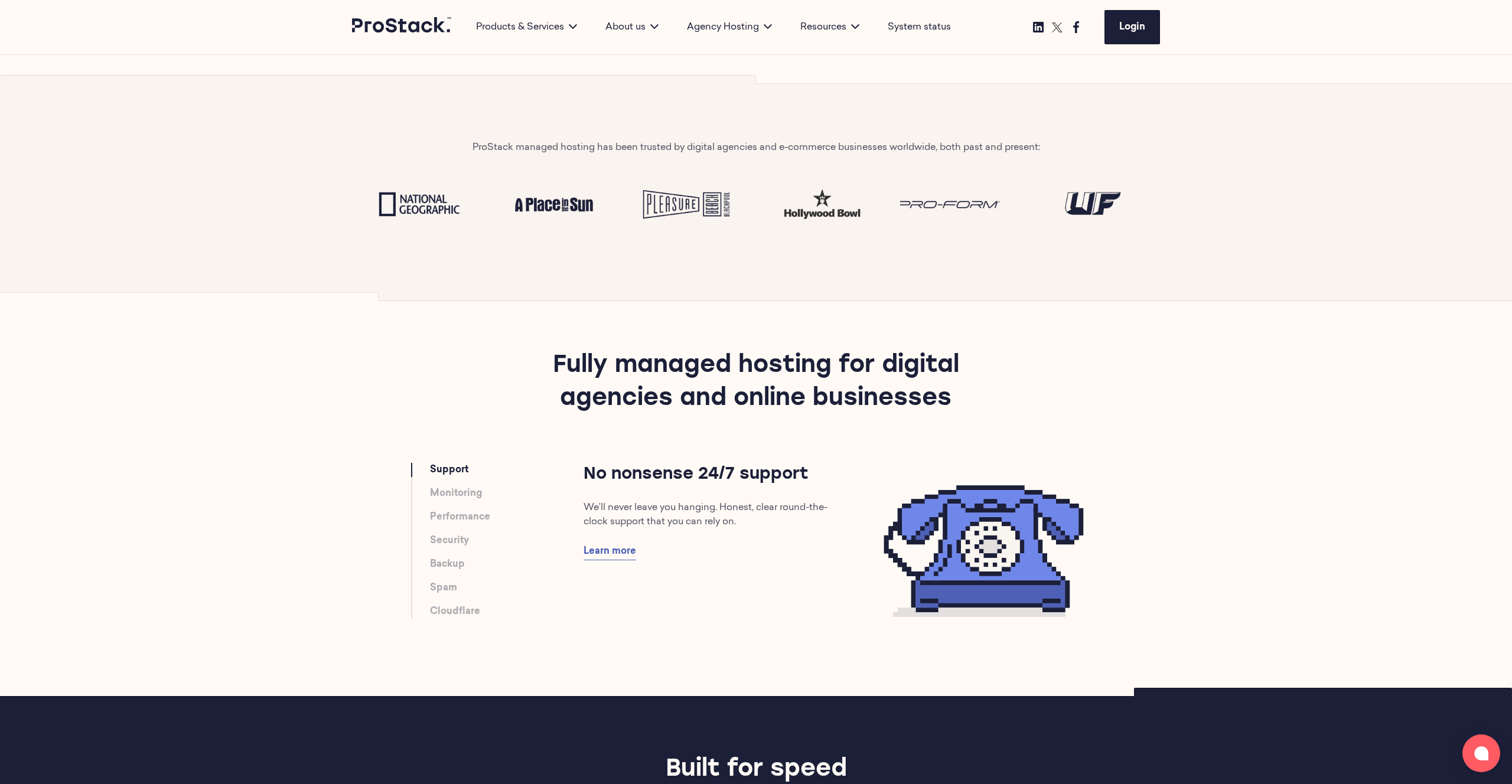
scroll to position [0, 0]
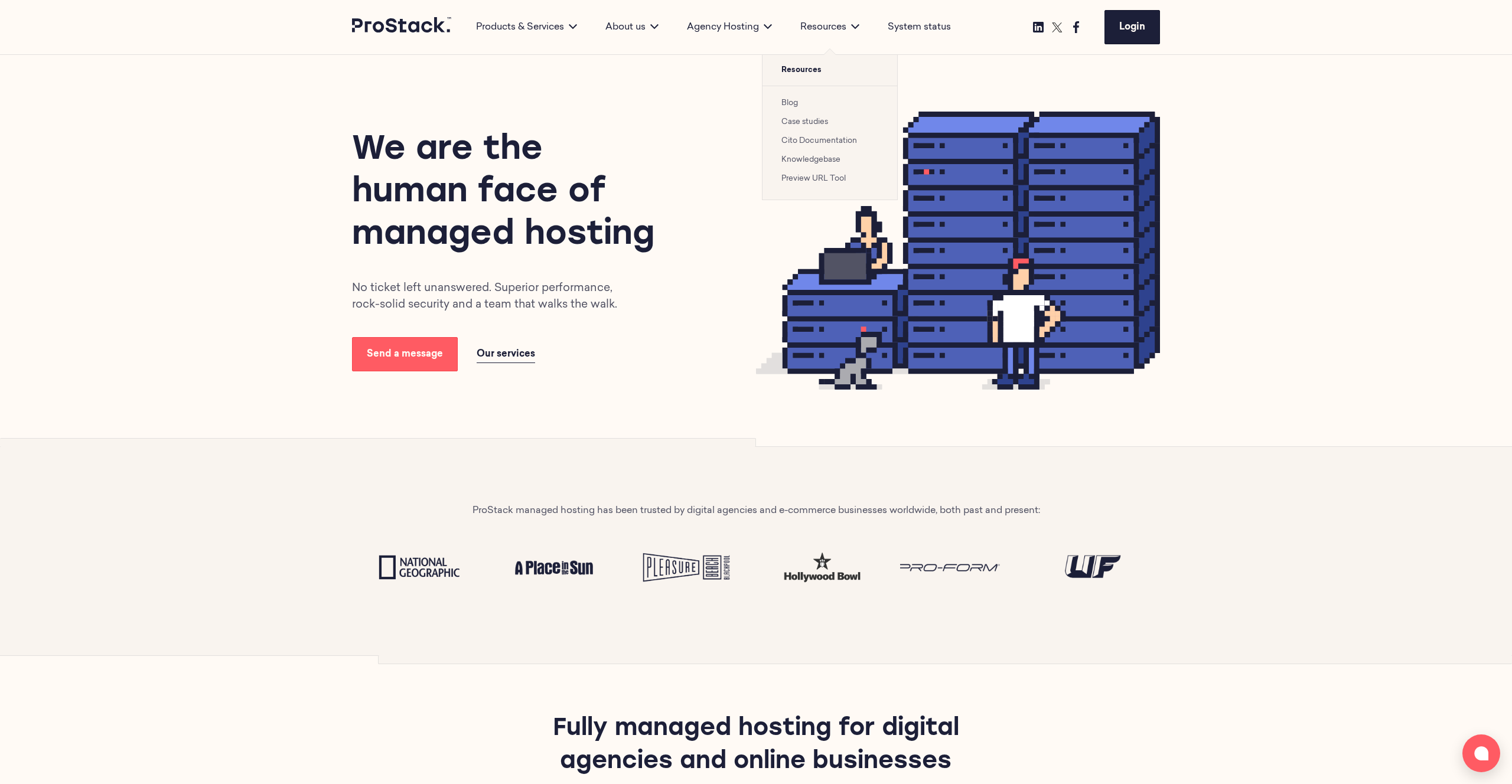
drag, startPoint x: 816, startPoint y: 31, endPoint x: 815, endPoint y: 75, distance: 44.0
click at [816, 54] on div "Resources Resources Blog Case studies Cito Documentation Knowledgebase Preview …" at bounding box center [829, 27] width 87 height 54
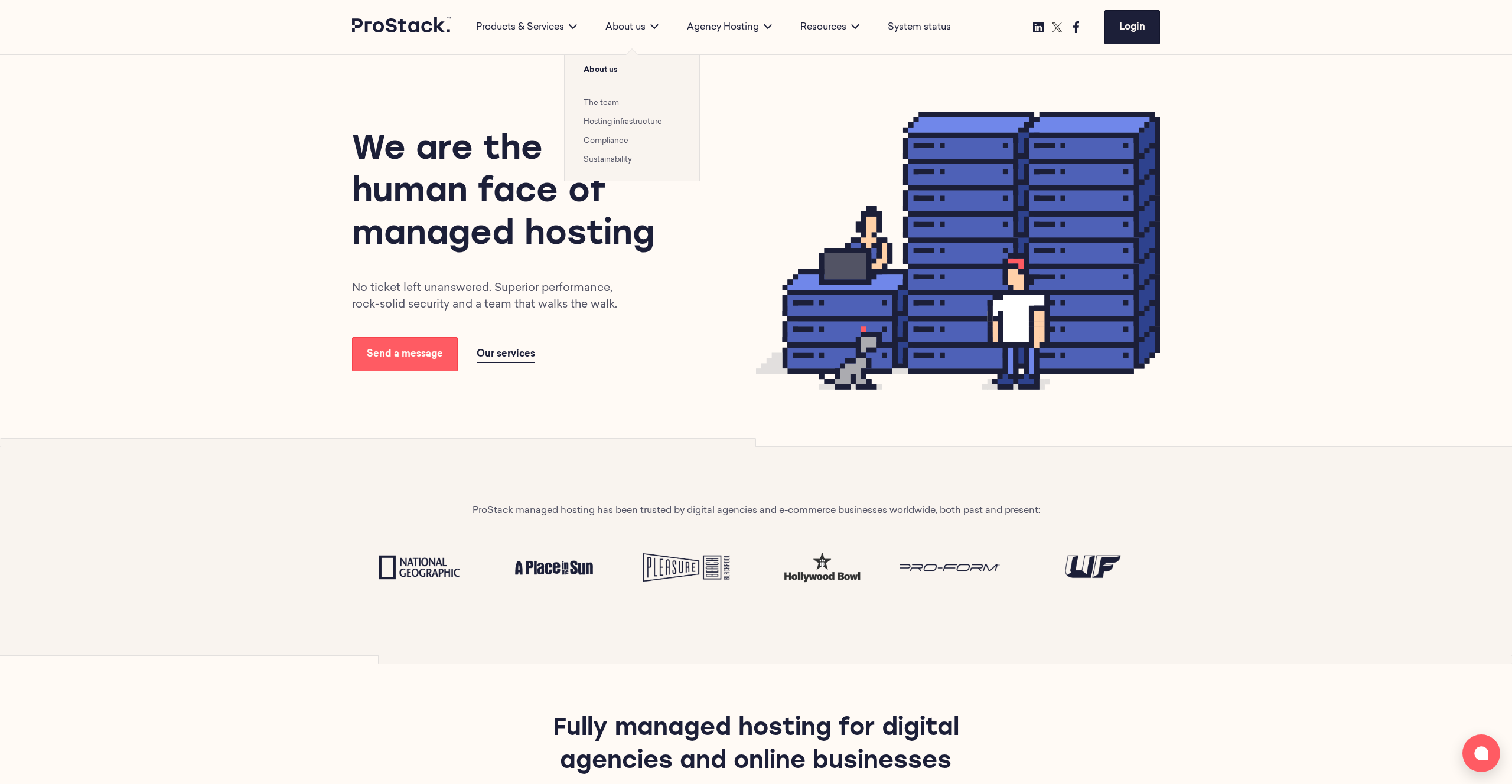
click at [633, 29] on div "About us" at bounding box center [631, 26] width 81 height 14
click at [606, 98] on li "The team" at bounding box center [632, 102] width 97 height 14
click at [606, 102] on link "The team" at bounding box center [601, 102] width 35 height 7
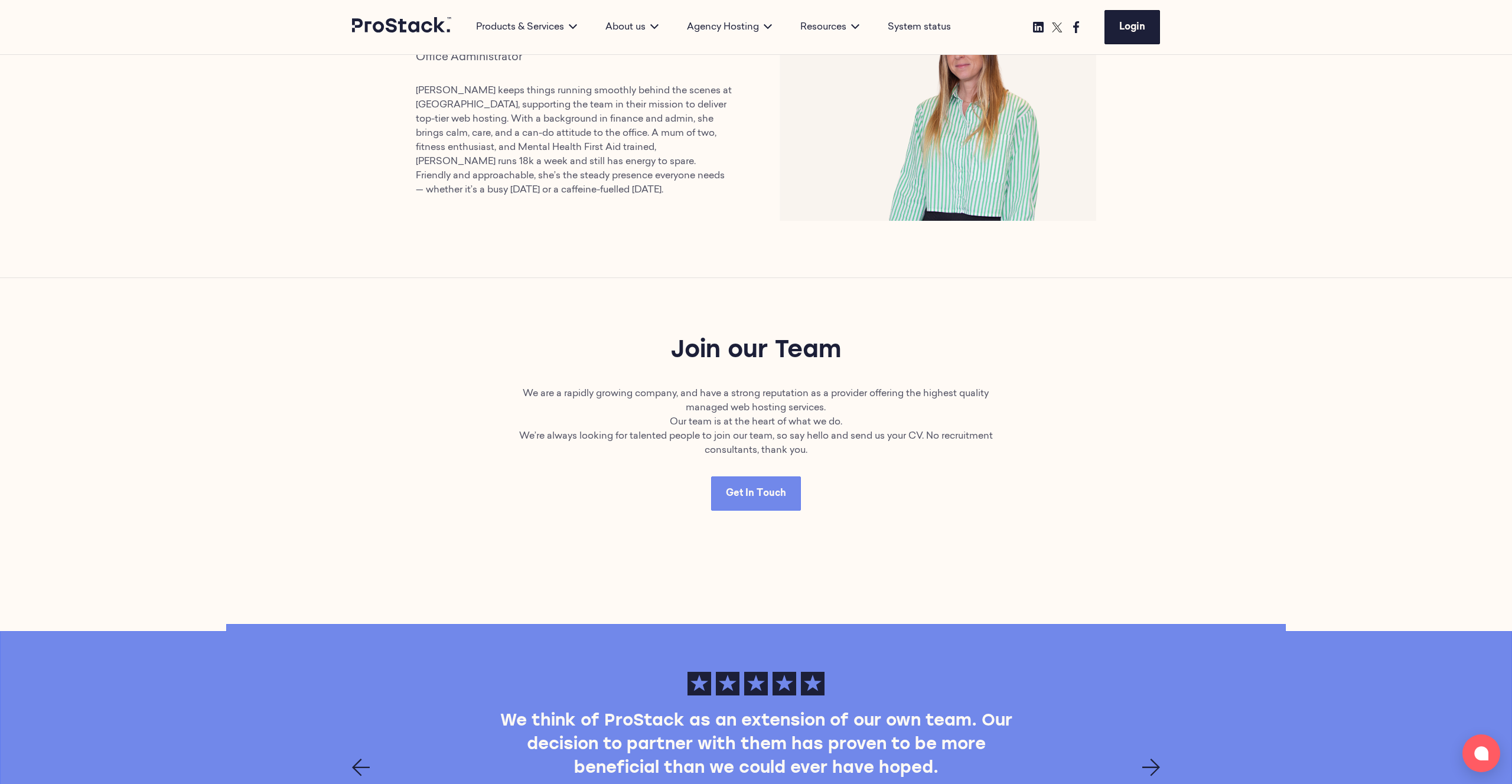
scroll to position [2888, 0]
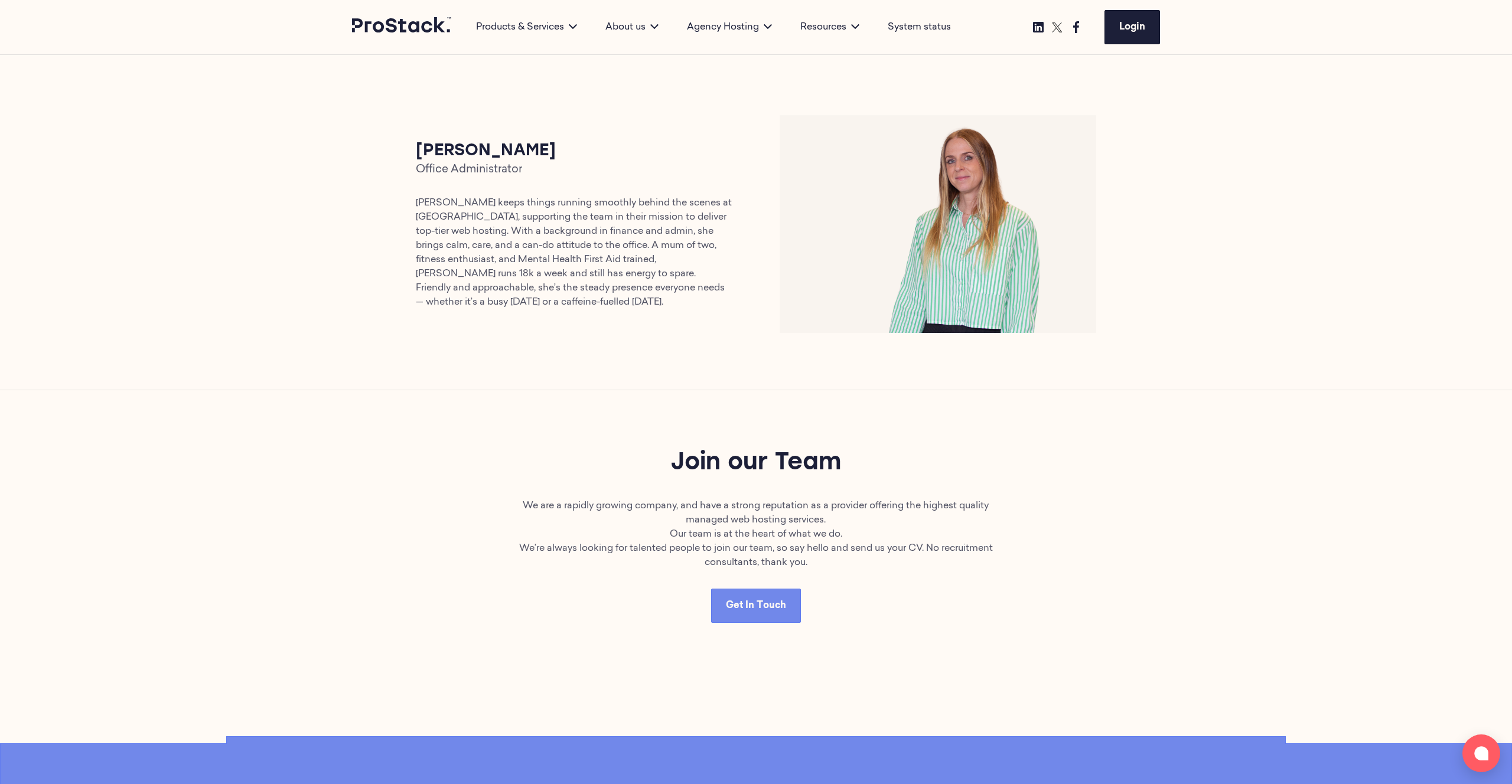
click at [1191, 309] on section "[PERSON_NAME] Office Administrator [PERSON_NAME] keeps things running smoothly …" at bounding box center [756, 224] width 1512 height 331
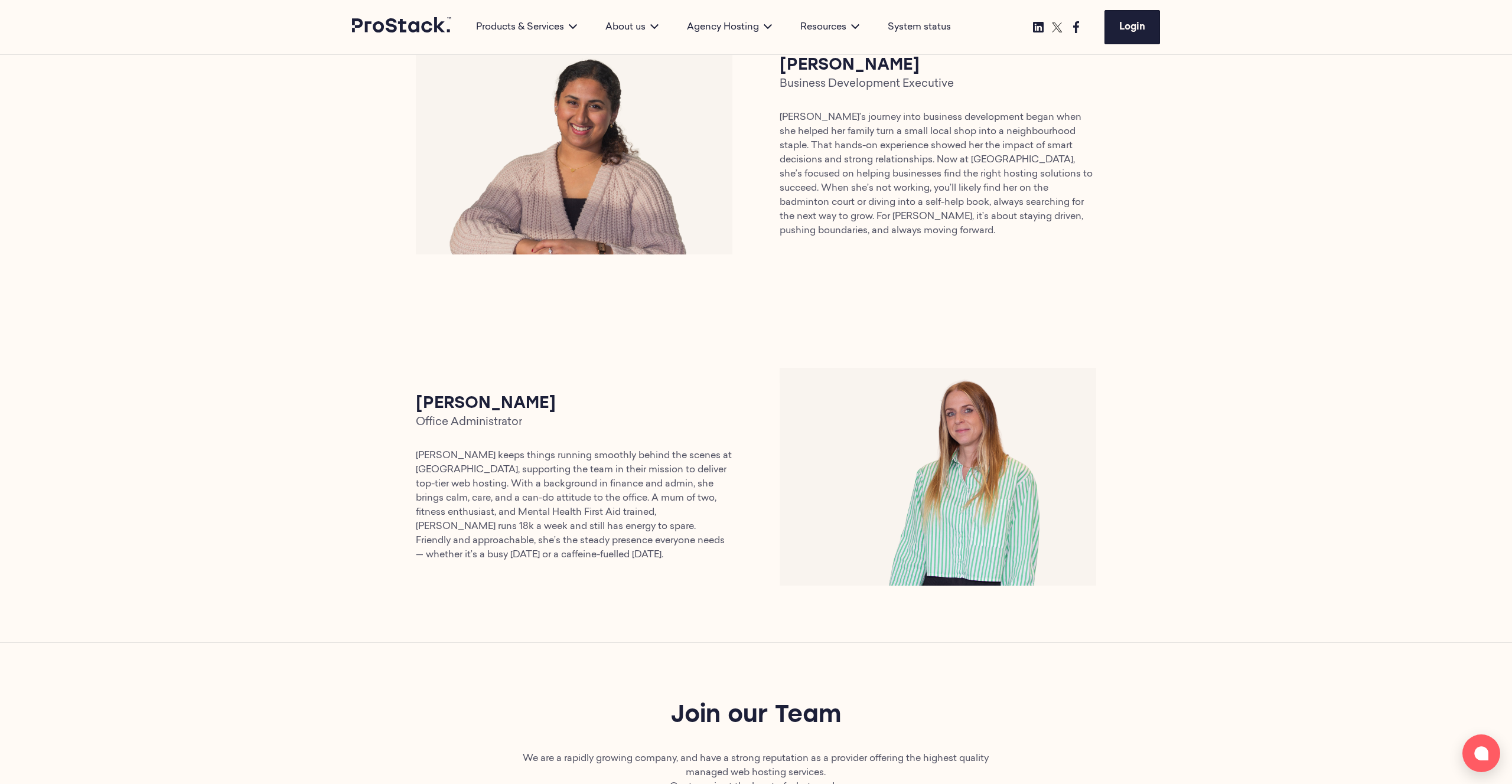
scroll to position [3047, 0]
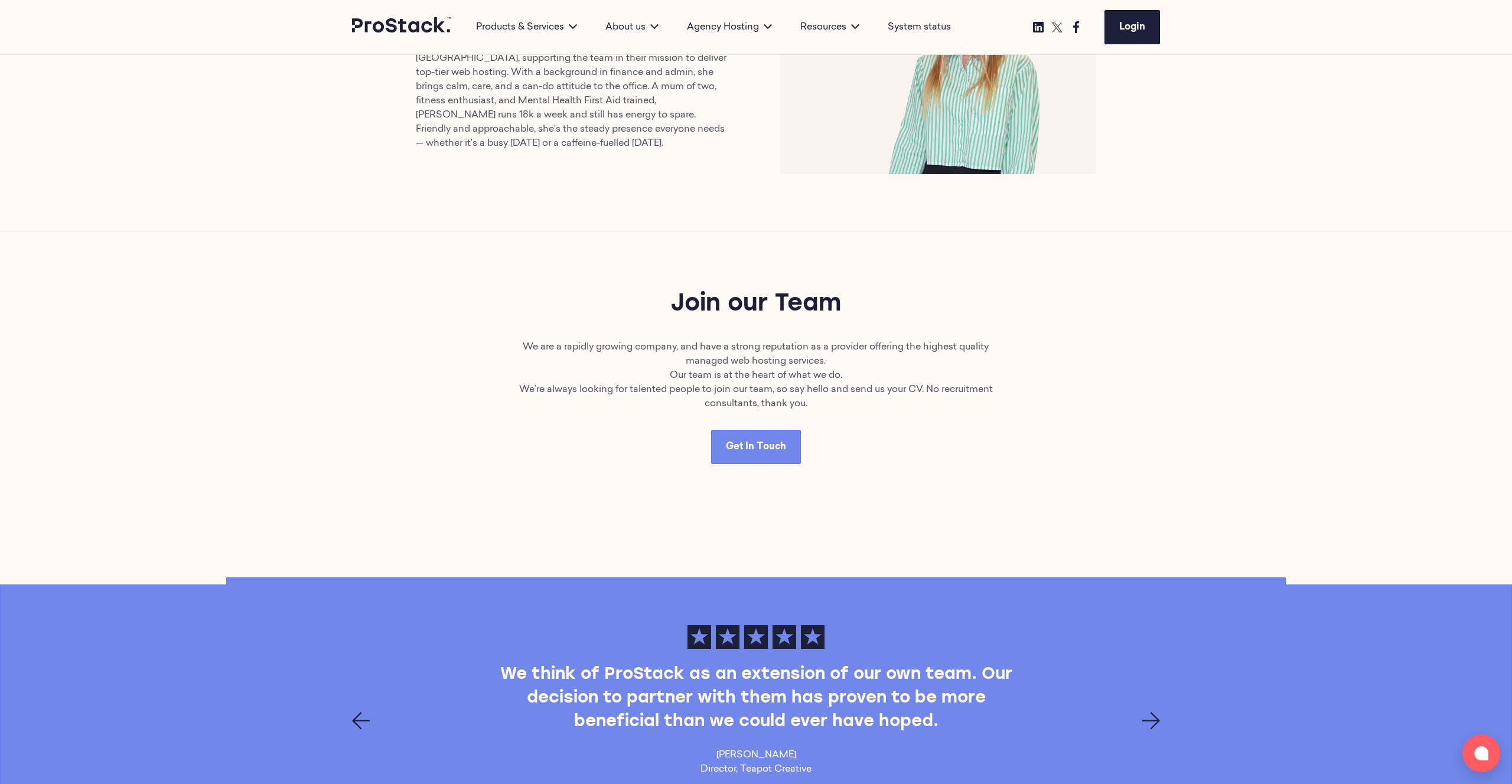
drag, startPoint x: 1081, startPoint y: 422, endPoint x: 1142, endPoint y: 425, distance: 61.1
click at [1081, 422] on div "Join our Team We are a rapidly growing company, and have a strong reputation as…" at bounding box center [756, 376] width 808 height 289
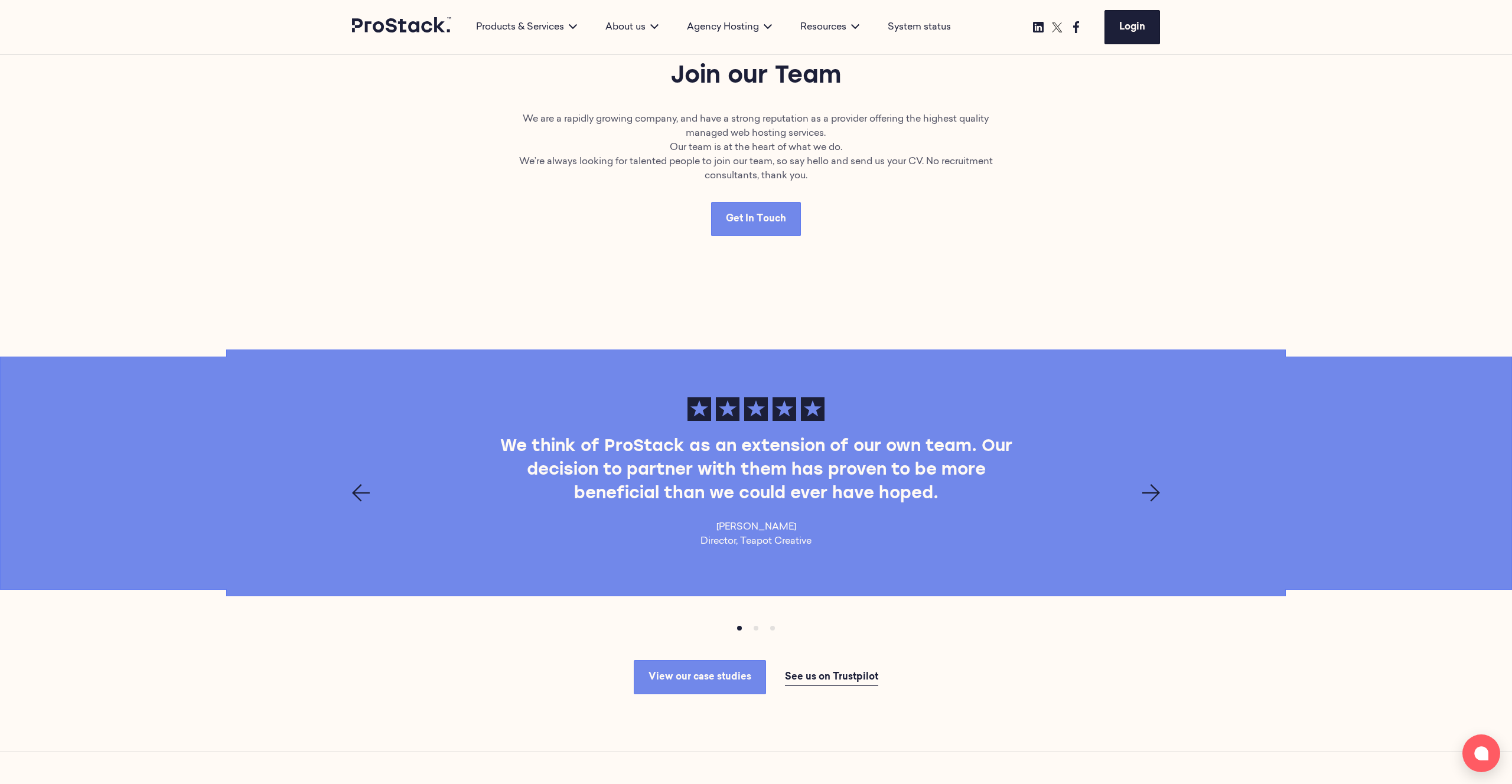
scroll to position [3415, 0]
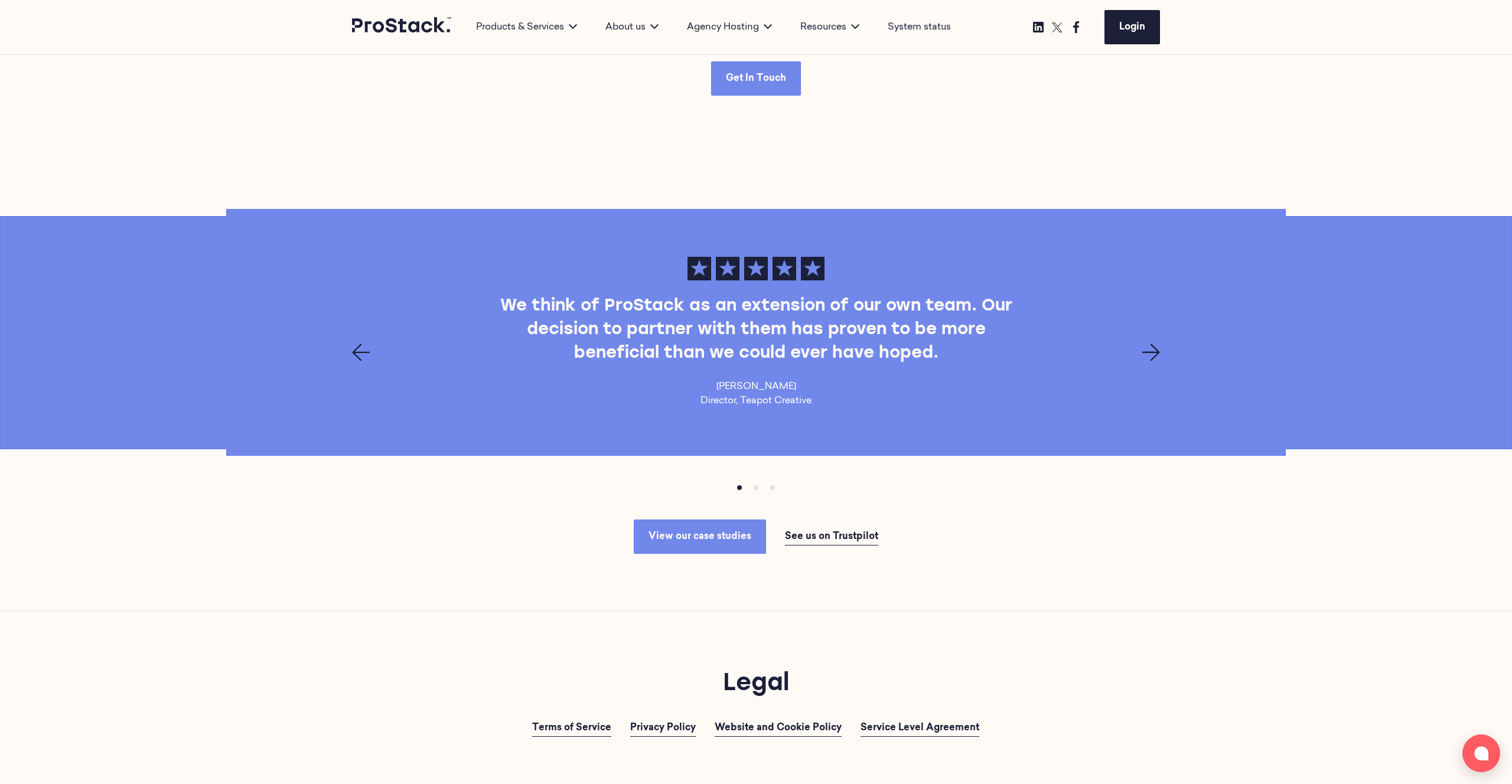
drag, startPoint x: 1004, startPoint y: 578, endPoint x: 997, endPoint y: 578, distance: 7.0
click at [1001, 578] on section "We think of ProStack as an extension of our own team. Our decision to partner w…" at bounding box center [756, 381] width 1512 height 458
click at [814, 538] on span "See us on Trustpilot" at bounding box center [831, 537] width 93 height 10
